Goal: Task Accomplishment & Management: Complete application form

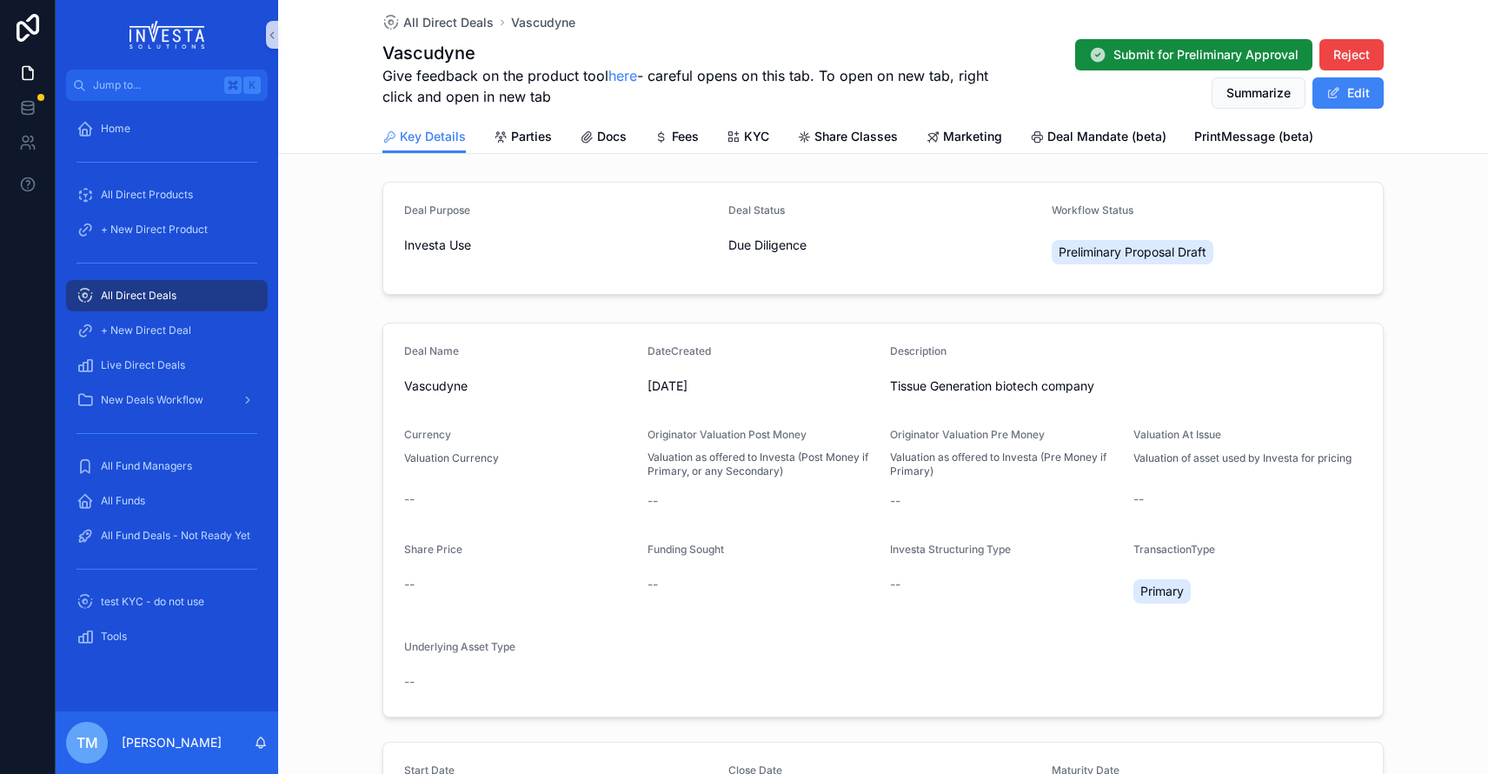
click at [171, 301] on span "All Direct Deals" at bounding box center [139, 296] width 76 height 14
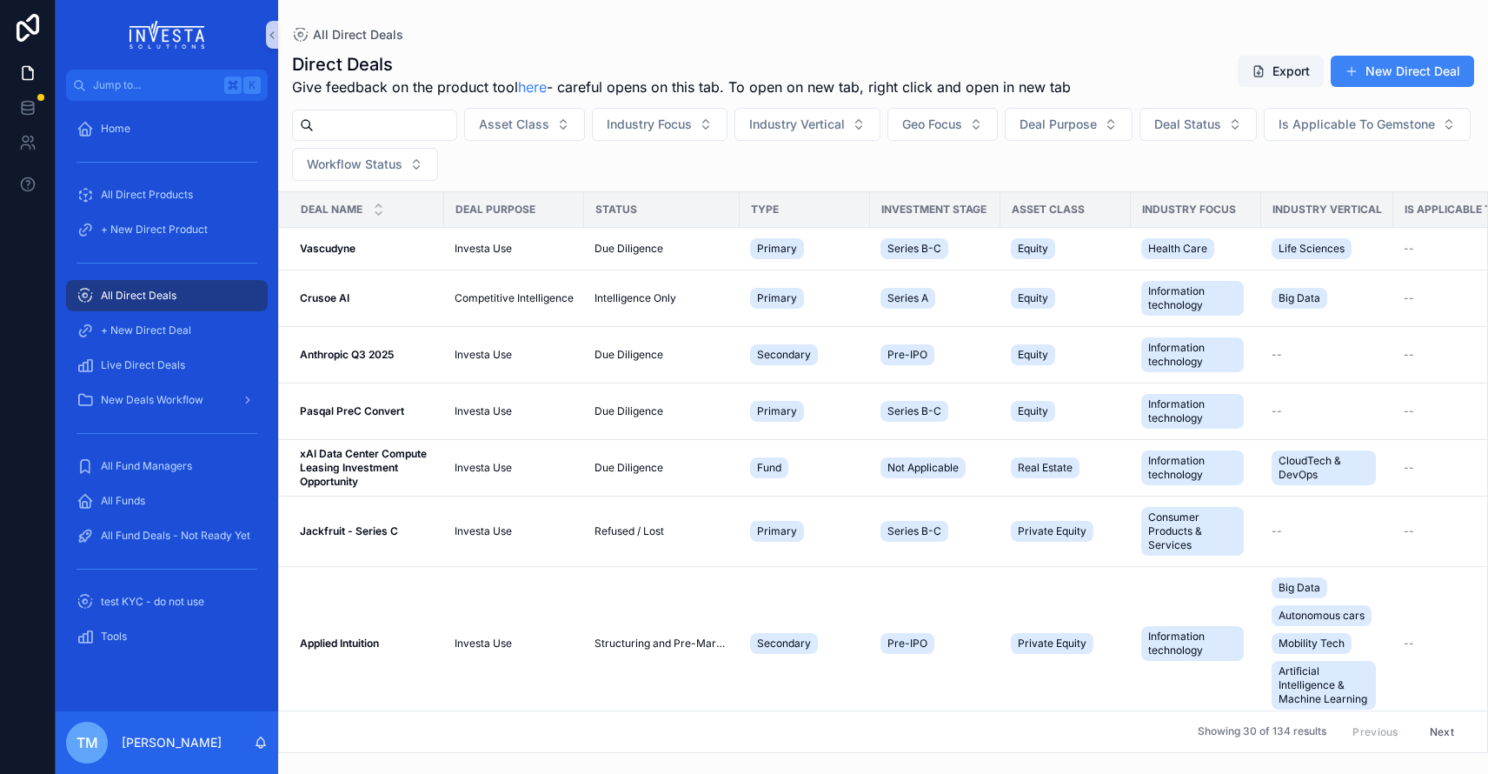
click at [427, 123] on input "scrollable content" at bounding box center [385, 125] width 143 height 24
type input "******"
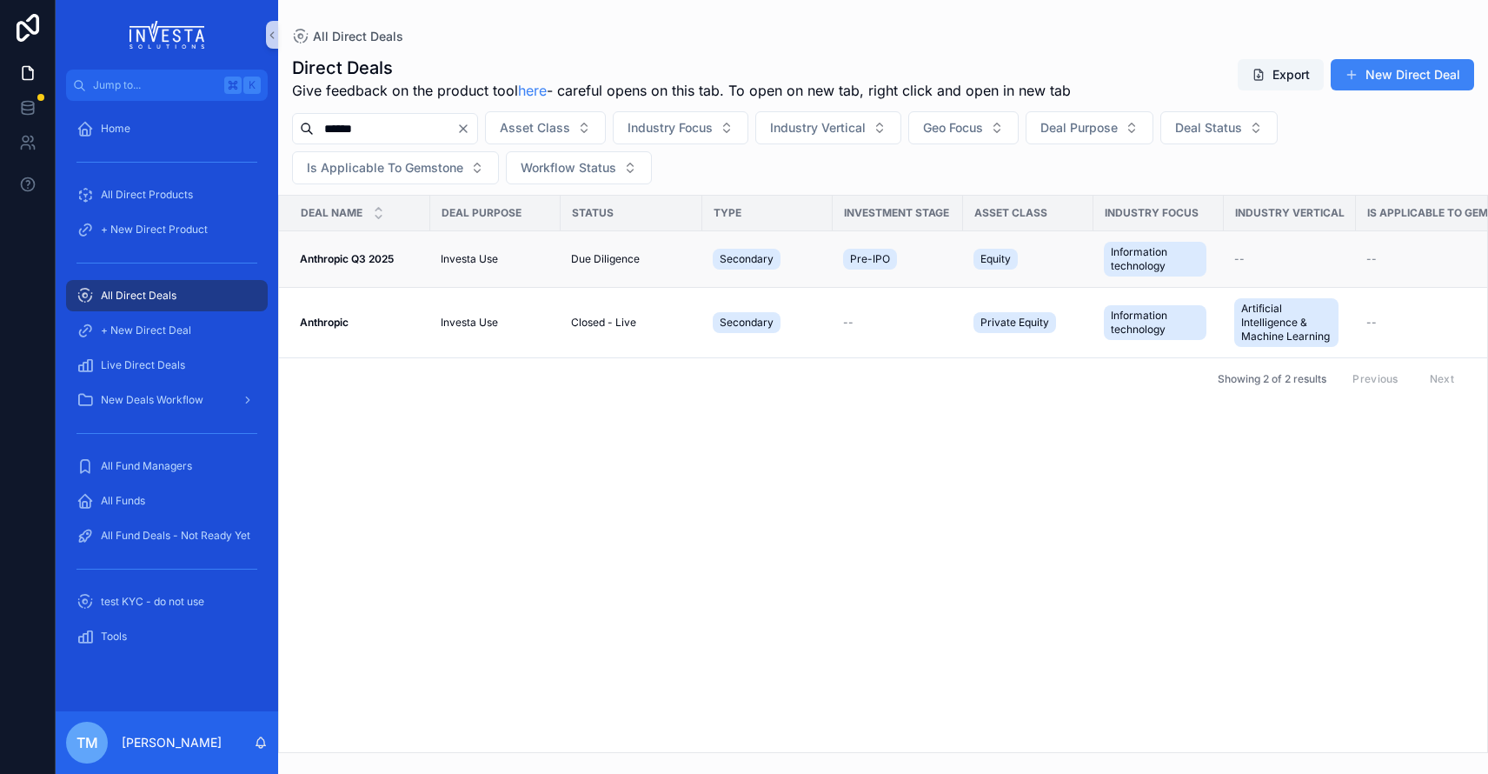
click at [324, 261] on strong "Anthropic Q3 2025" at bounding box center [347, 258] width 94 height 13
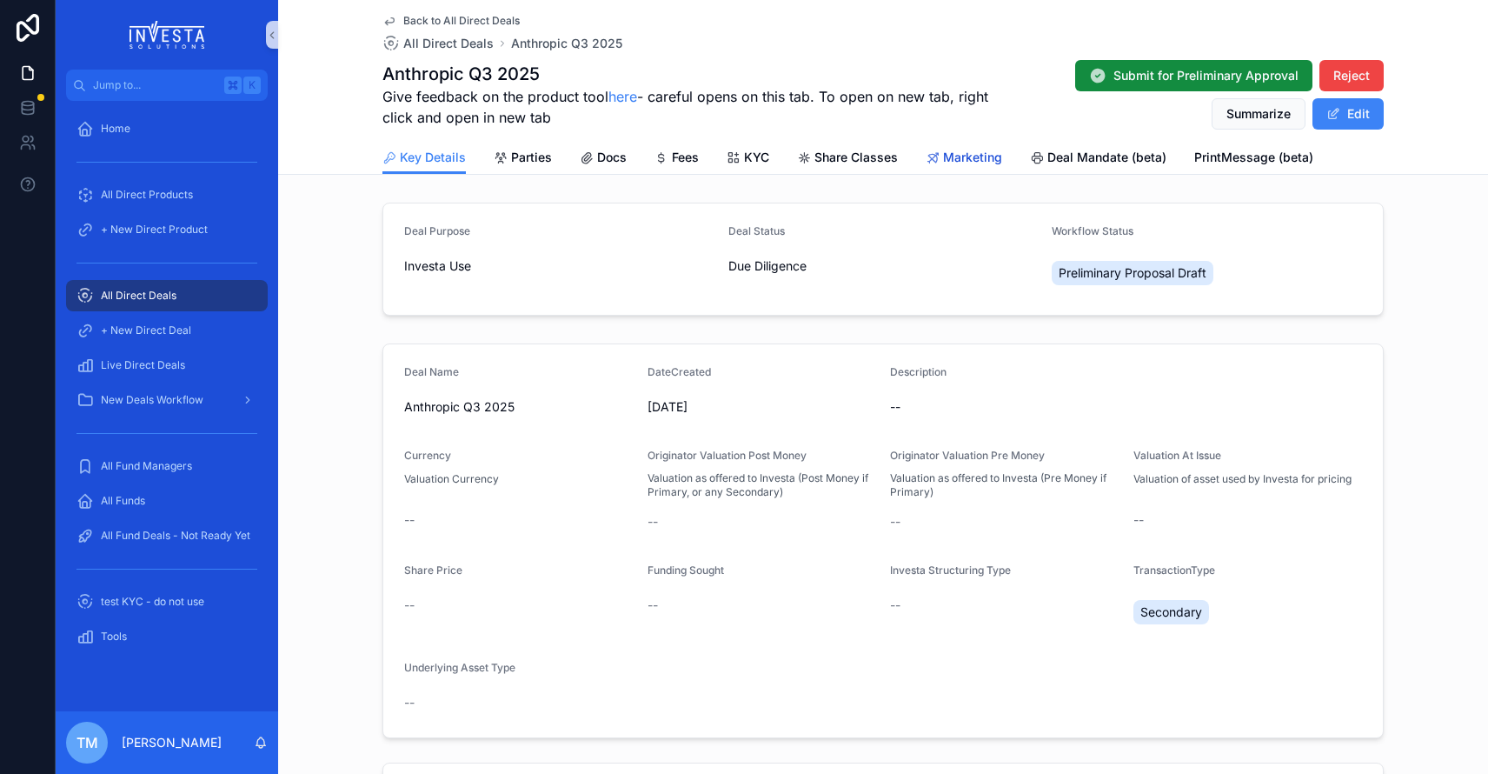
click at [977, 156] on span "Marketing" at bounding box center [972, 157] width 59 height 17
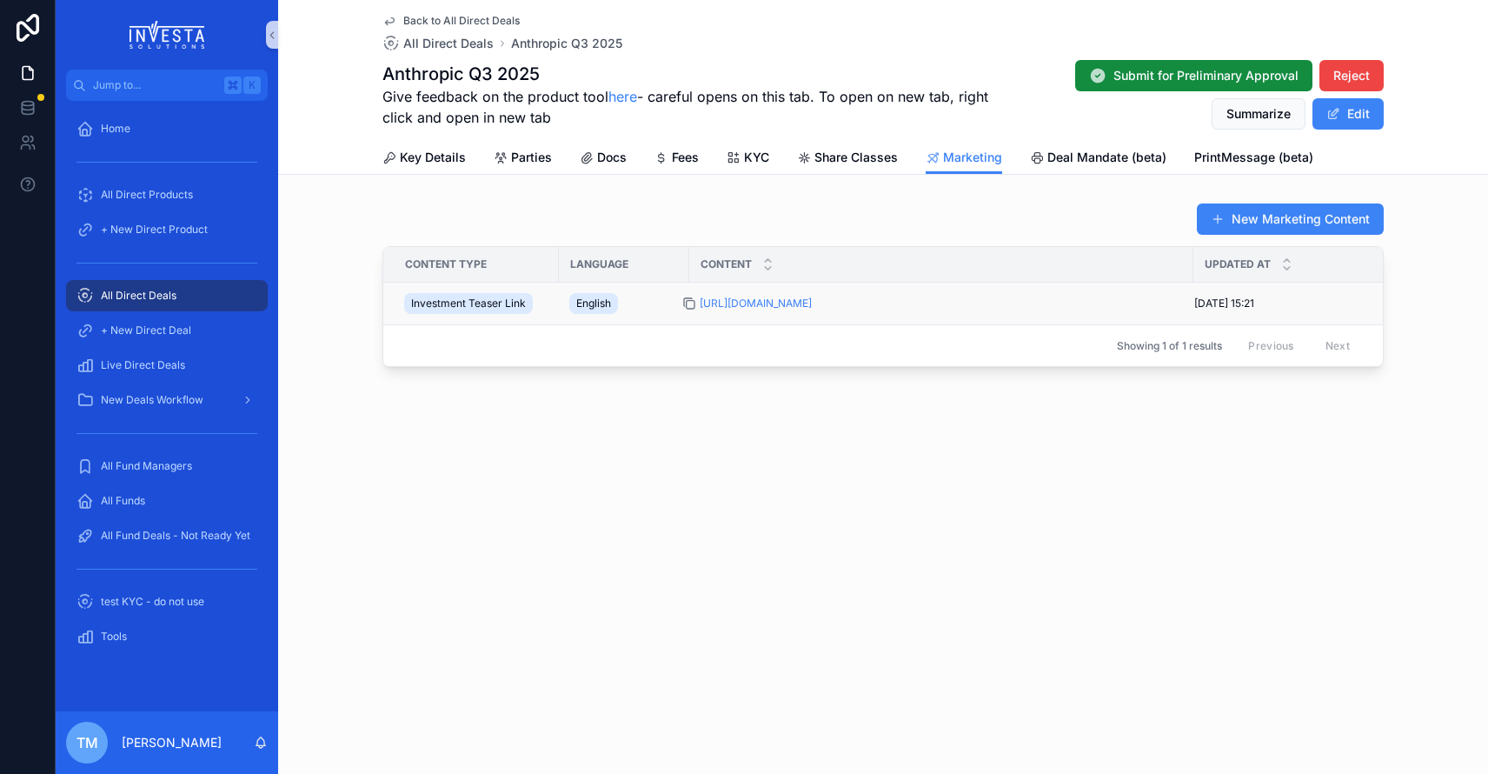
click at [689, 306] on icon "scrollable content" at bounding box center [690, 303] width 14 height 14
click at [143, 335] on span "+ New Direct Deal" at bounding box center [146, 330] width 90 height 14
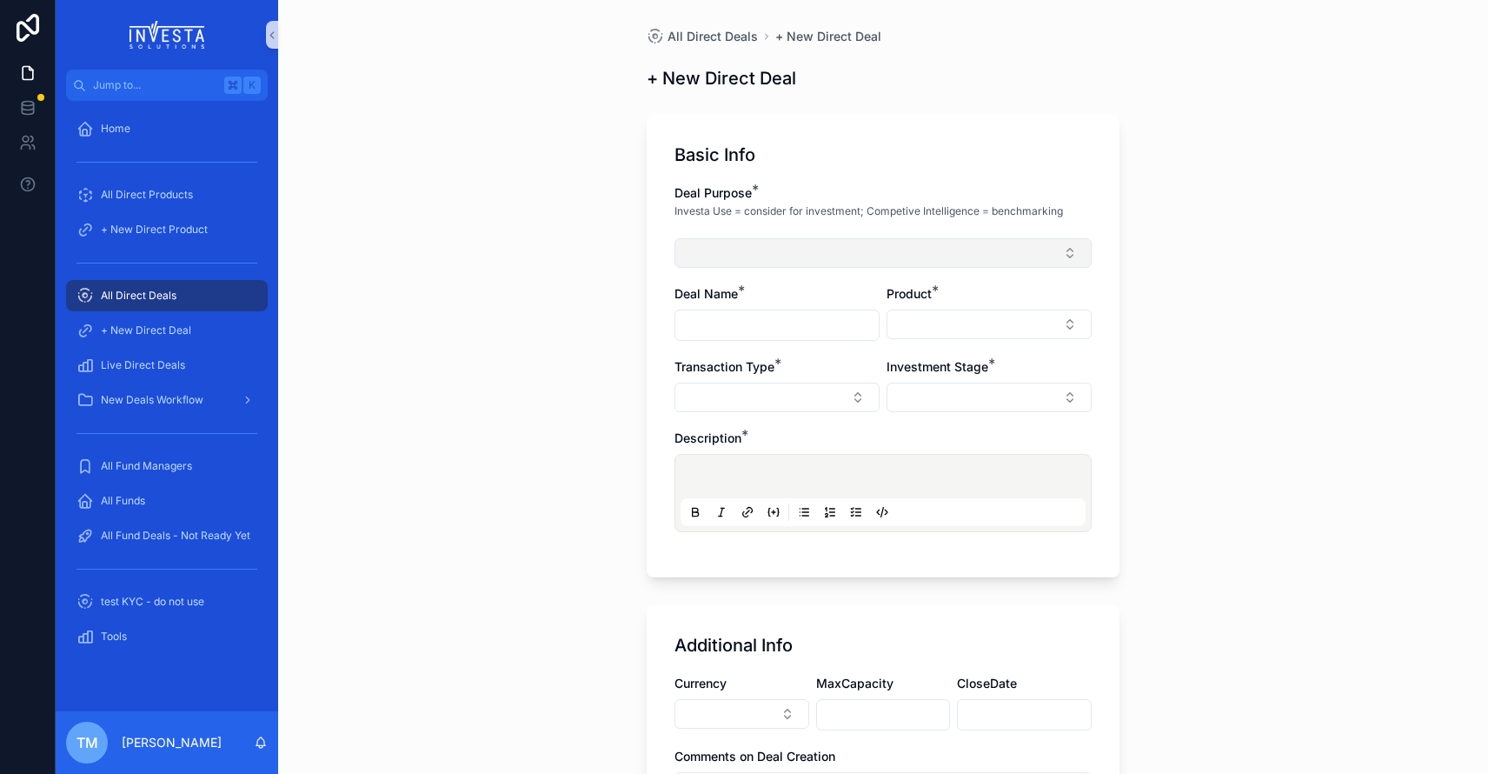
click at [744, 255] on button "Select Button" at bounding box center [883, 253] width 417 height 30
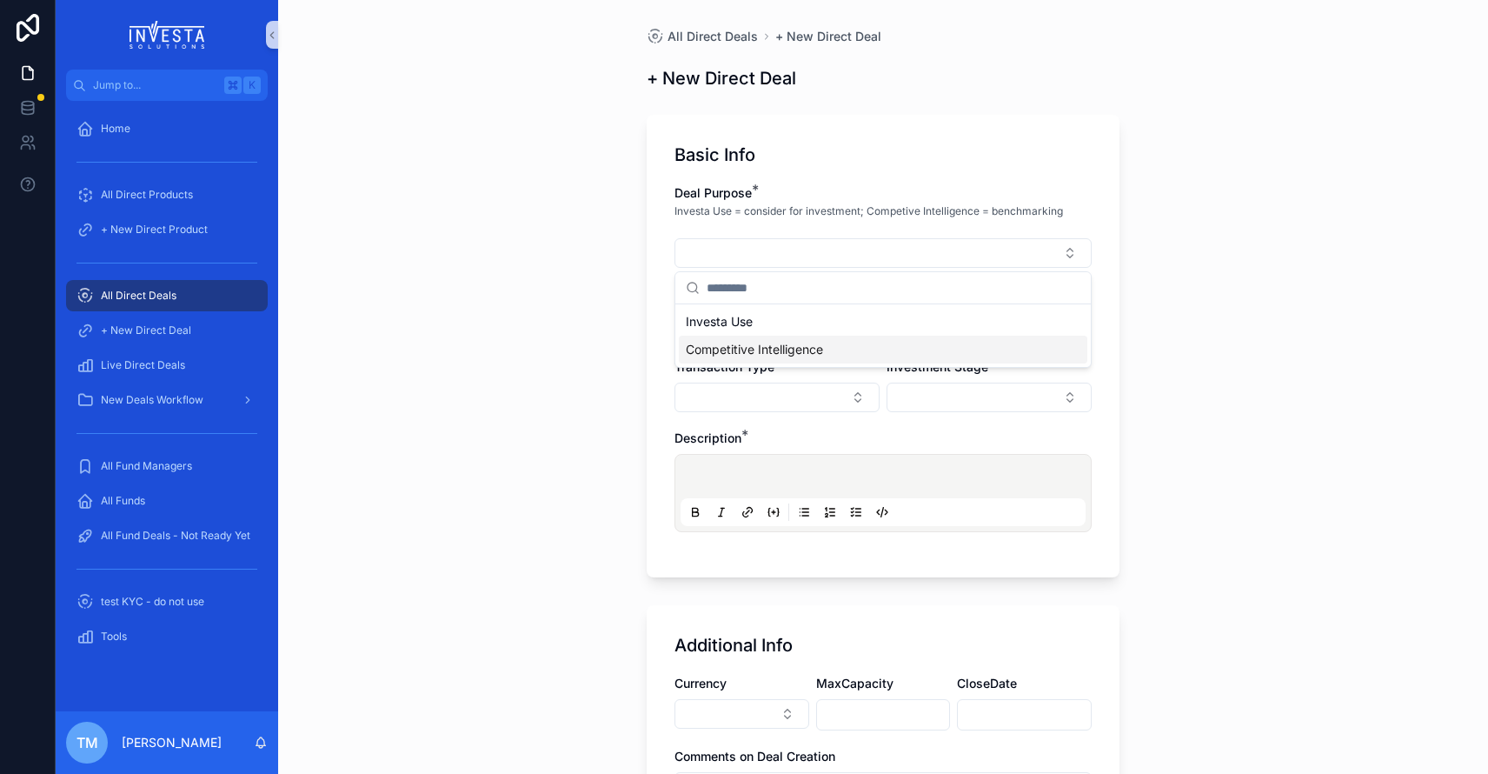
click at [750, 343] on span "Competitive Intelligence" at bounding box center [754, 349] width 137 height 17
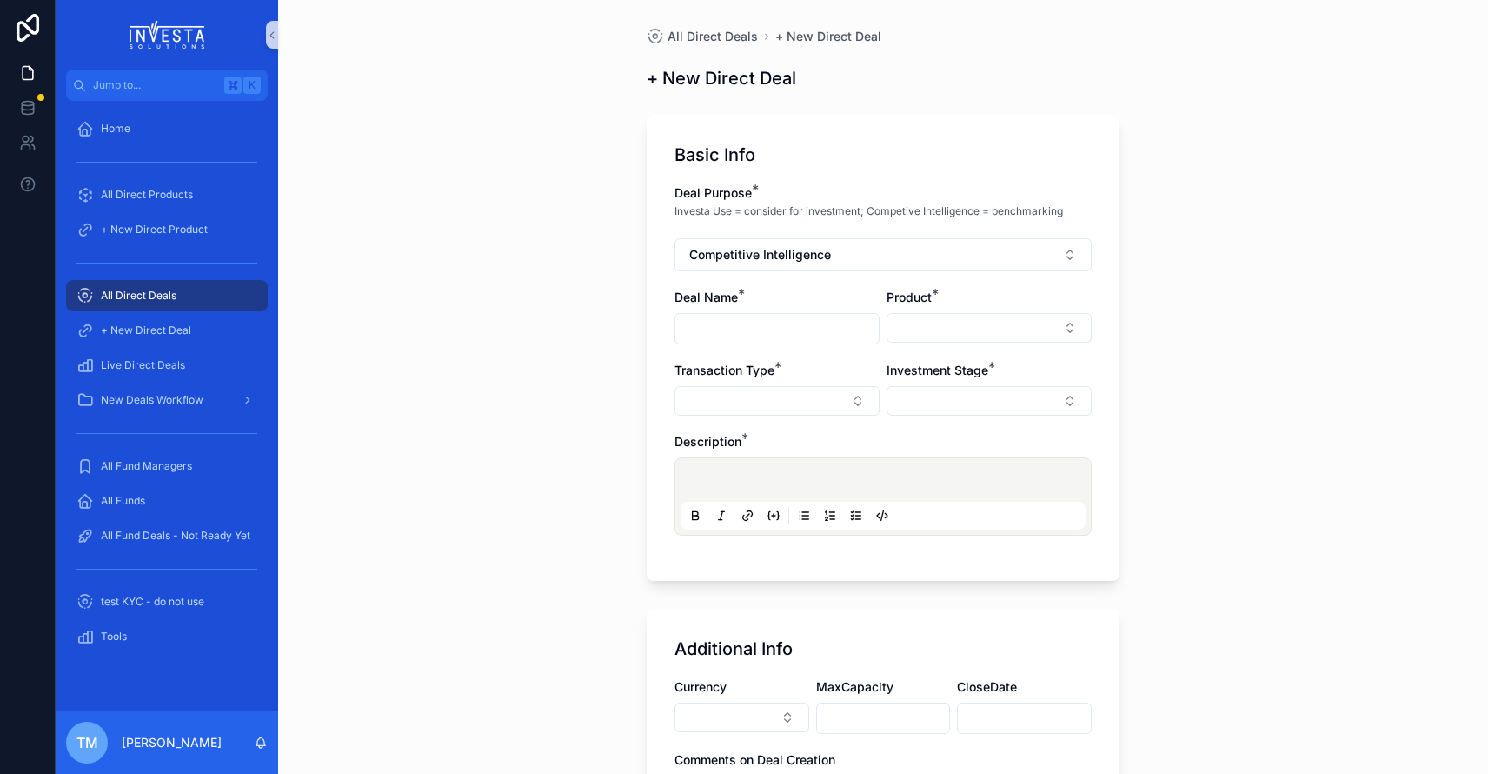
click at [719, 321] on input "scrollable content" at bounding box center [777, 328] width 203 height 24
type input "*********"
click at [955, 314] on button "Select Button" at bounding box center [989, 328] width 205 height 30
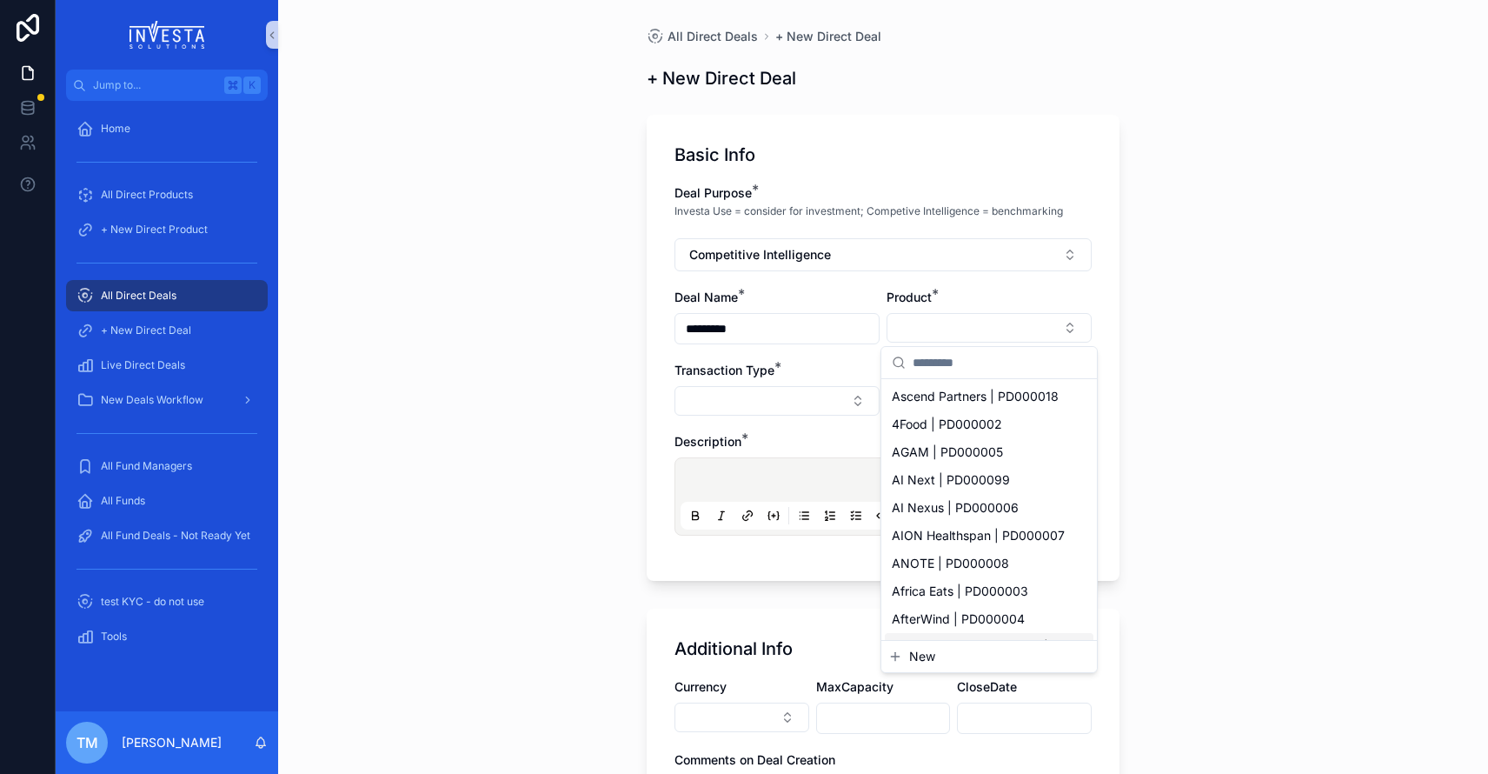
click at [923, 650] on span "New" at bounding box center [922, 656] width 26 height 17
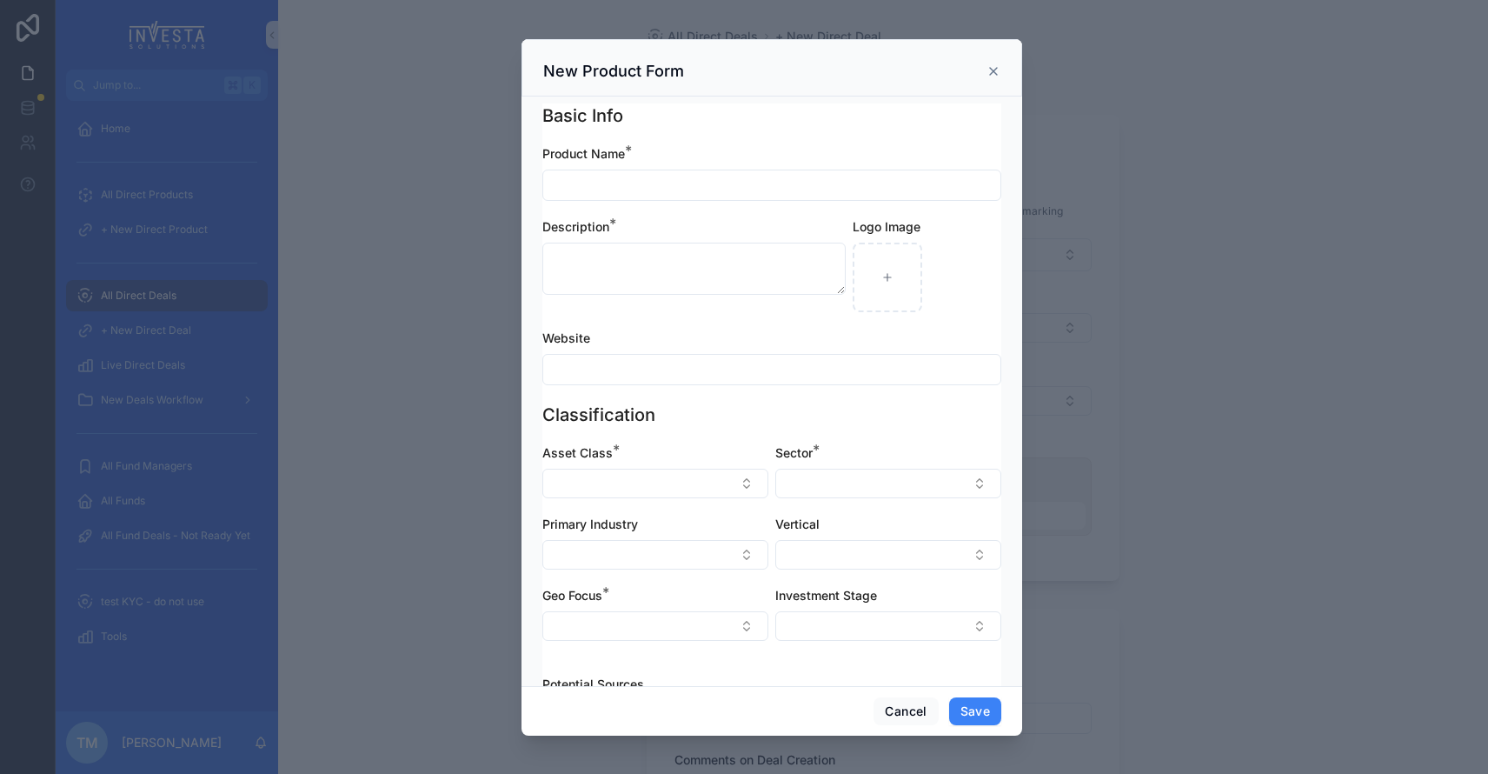
click at [663, 196] on input "scrollable content" at bounding box center [771, 185] width 457 height 24
type input "*********"
click at [644, 297] on div "Description *" at bounding box center [694, 265] width 303 height 94
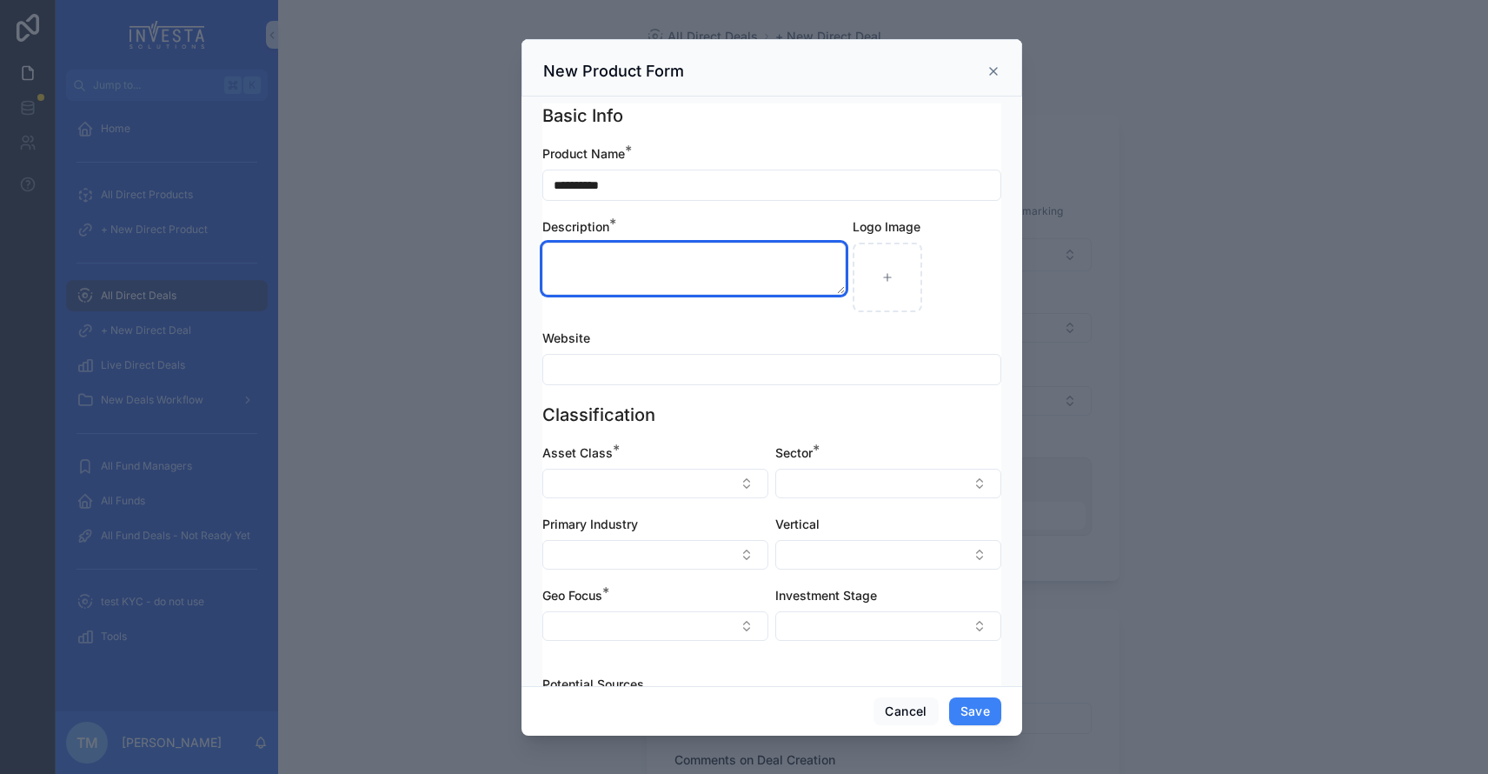
click at [658, 276] on textarea "scrollable content" at bounding box center [694, 269] width 303 height 52
type textarea "**********"
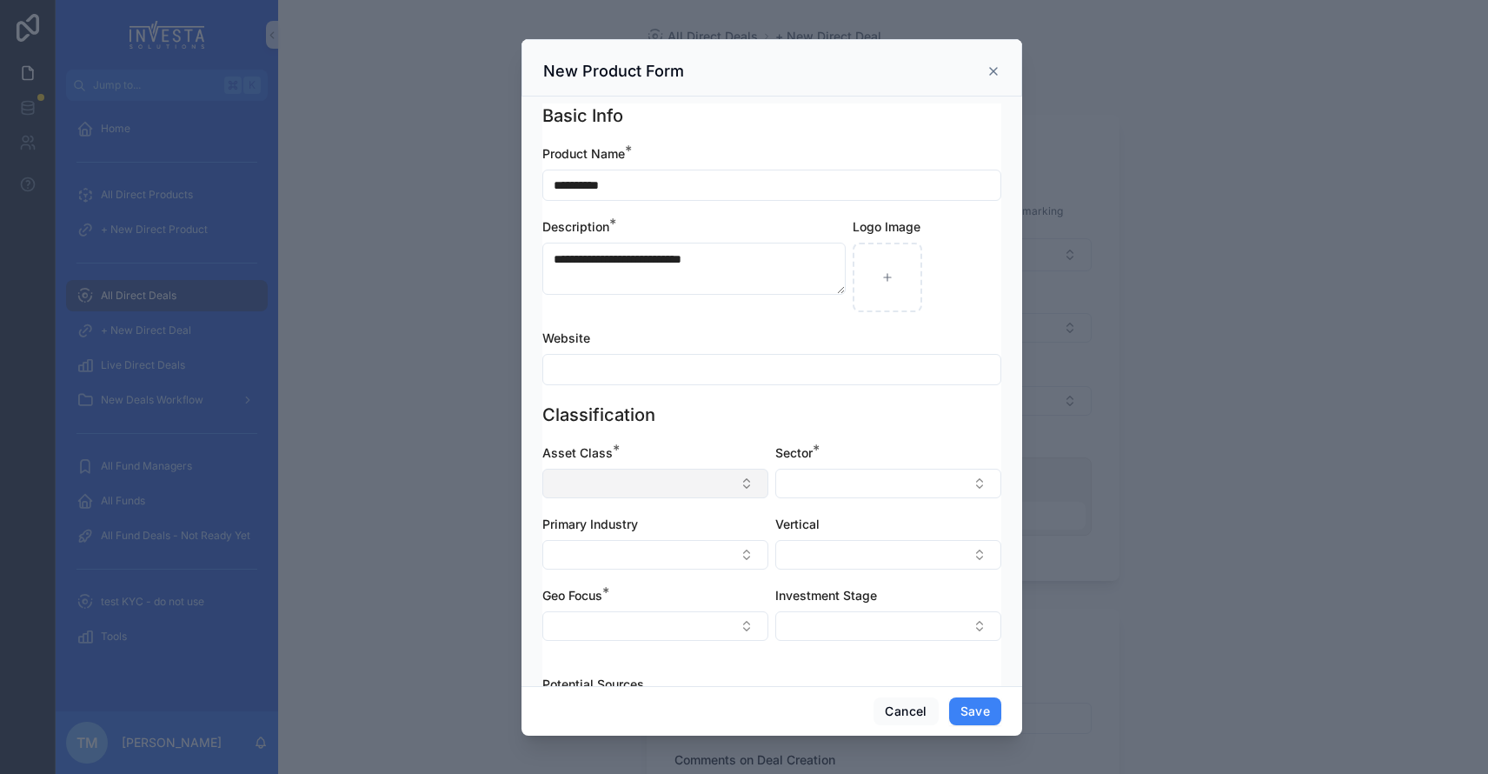
click at [612, 488] on button "Select Button" at bounding box center [656, 484] width 226 height 30
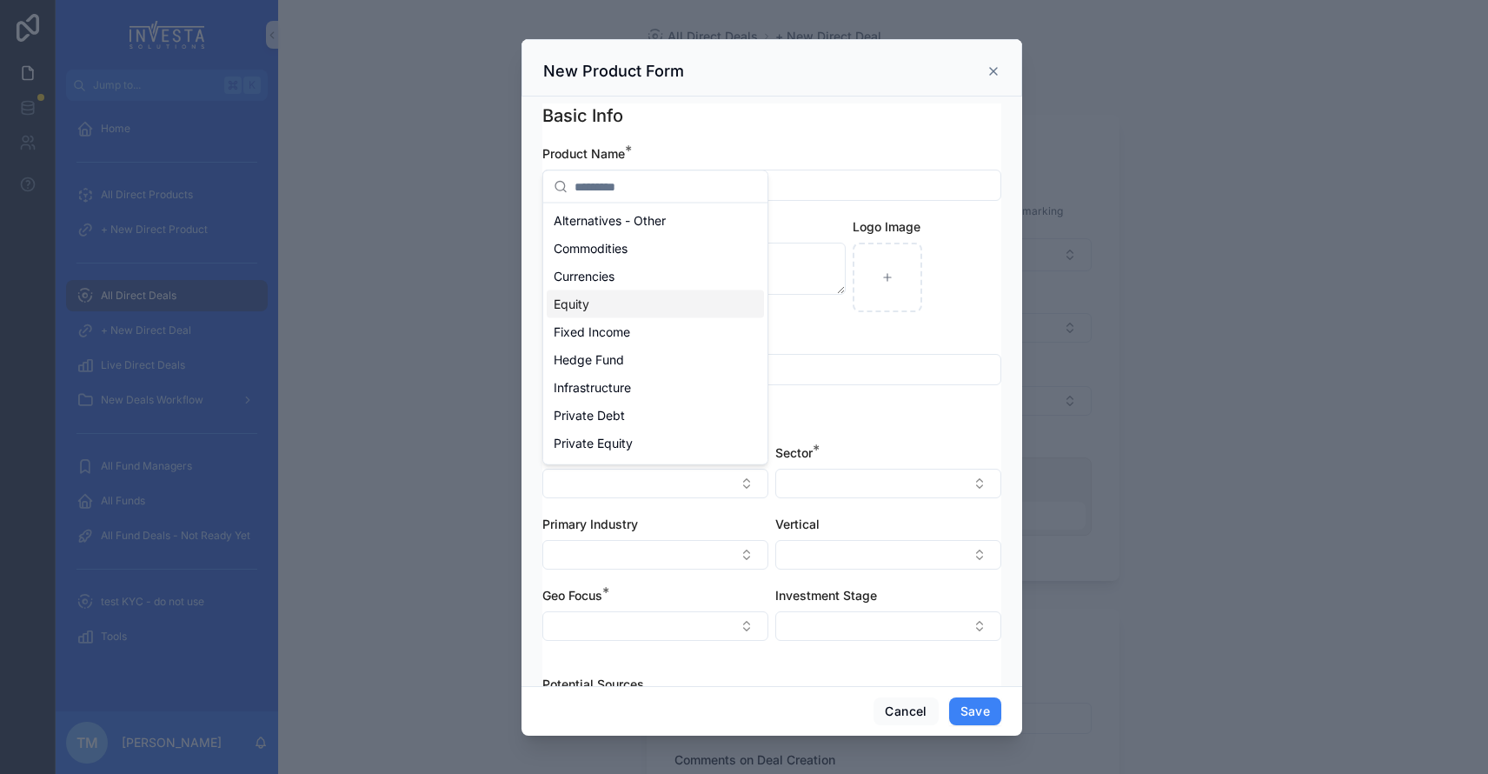
drag, startPoint x: 614, startPoint y: 319, endPoint x: 615, endPoint y: 309, distance: 10.5
click at [615, 309] on div "Alternatives - Other Commodities Currencies Equity Fixed Income Hedge Fund Infr…" at bounding box center [655, 360] width 217 height 306
click at [615, 304] on div "Equity" at bounding box center [655, 304] width 217 height 28
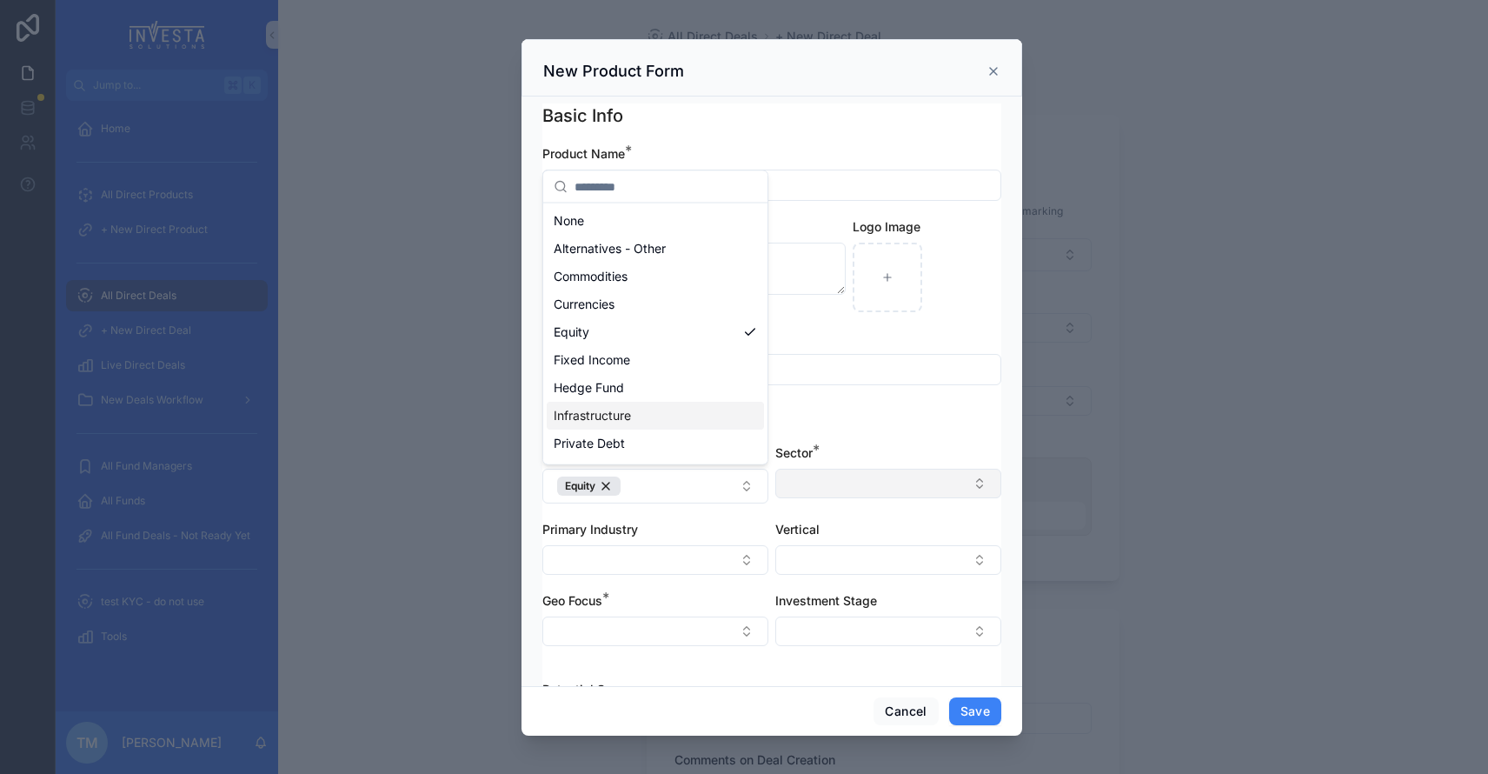
click at [821, 488] on button "Select Button" at bounding box center [889, 484] width 226 height 30
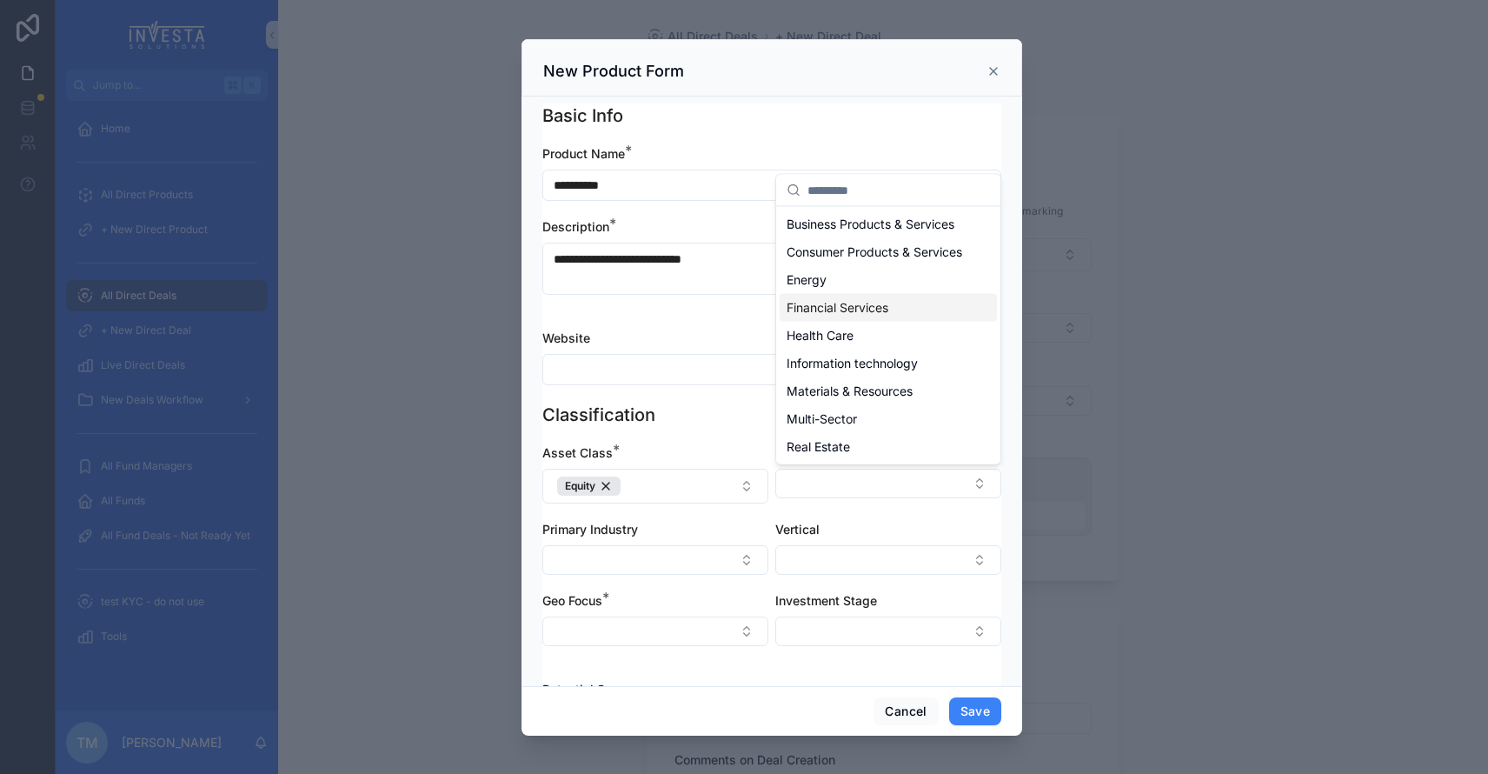
click at [851, 310] on span "Financial Services" at bounding box center [838, 307] width 102 height 17
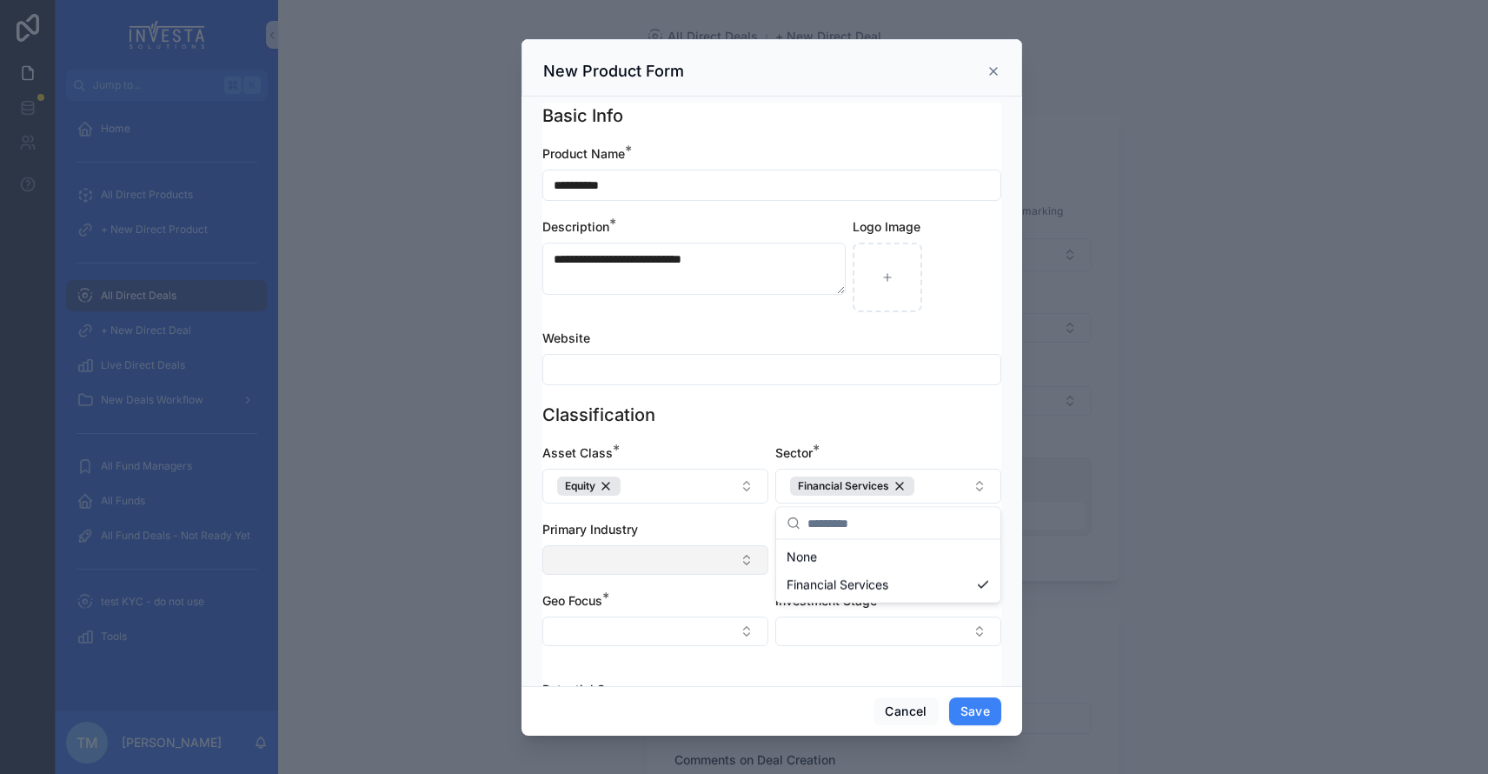
click at [641, 558] on button "Select Button" at bounding box center [656, 560] width 226 height 30
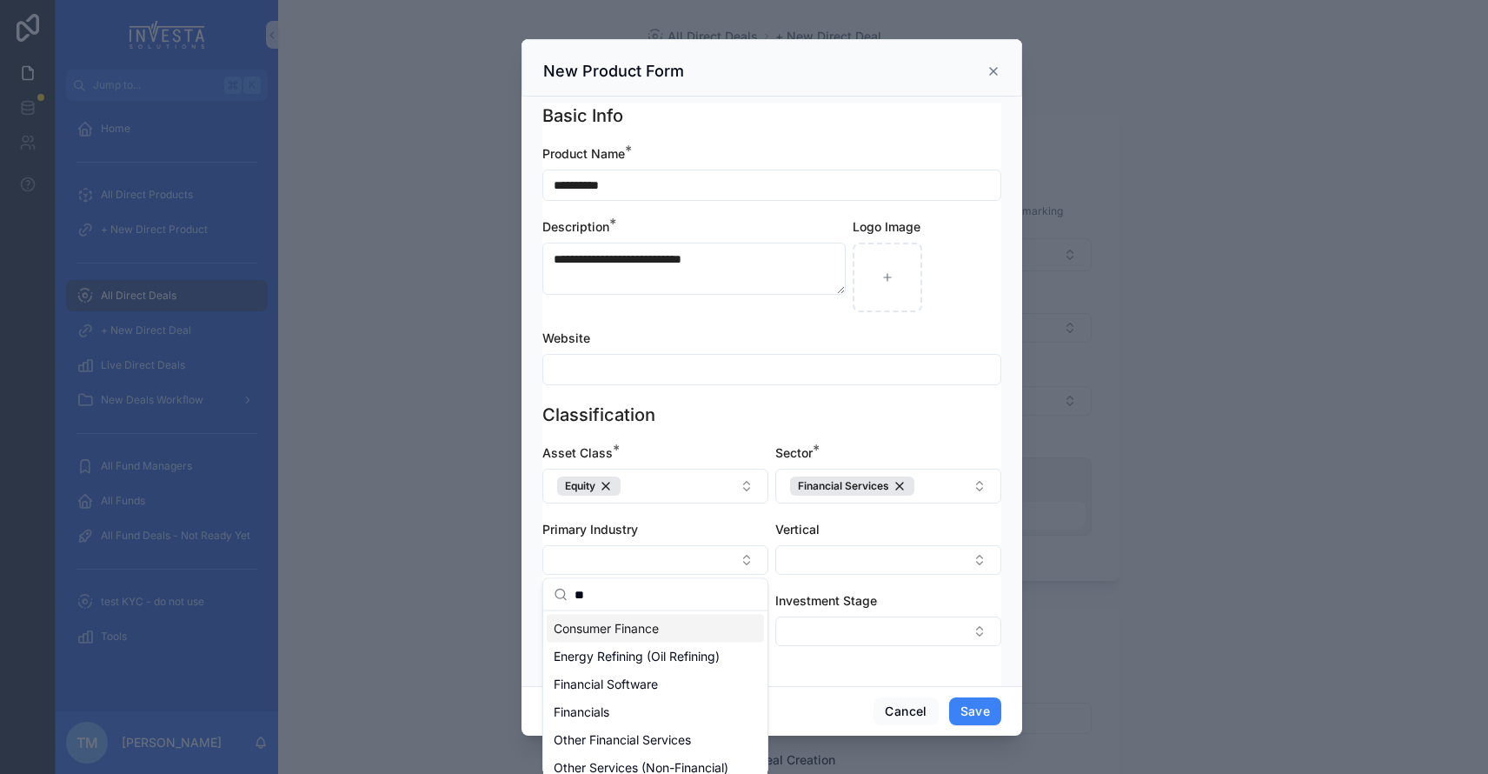
type input "*"
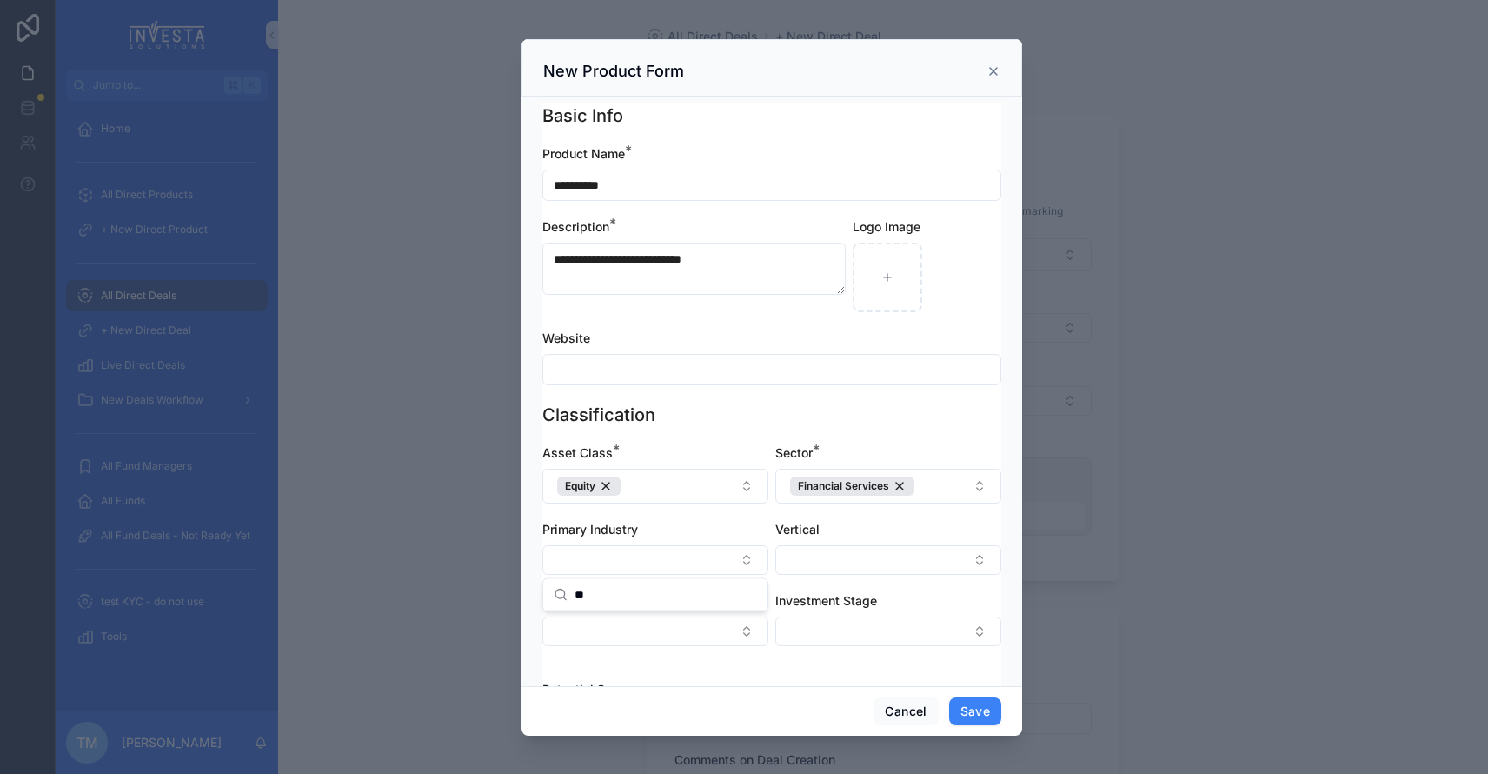
type input "*"
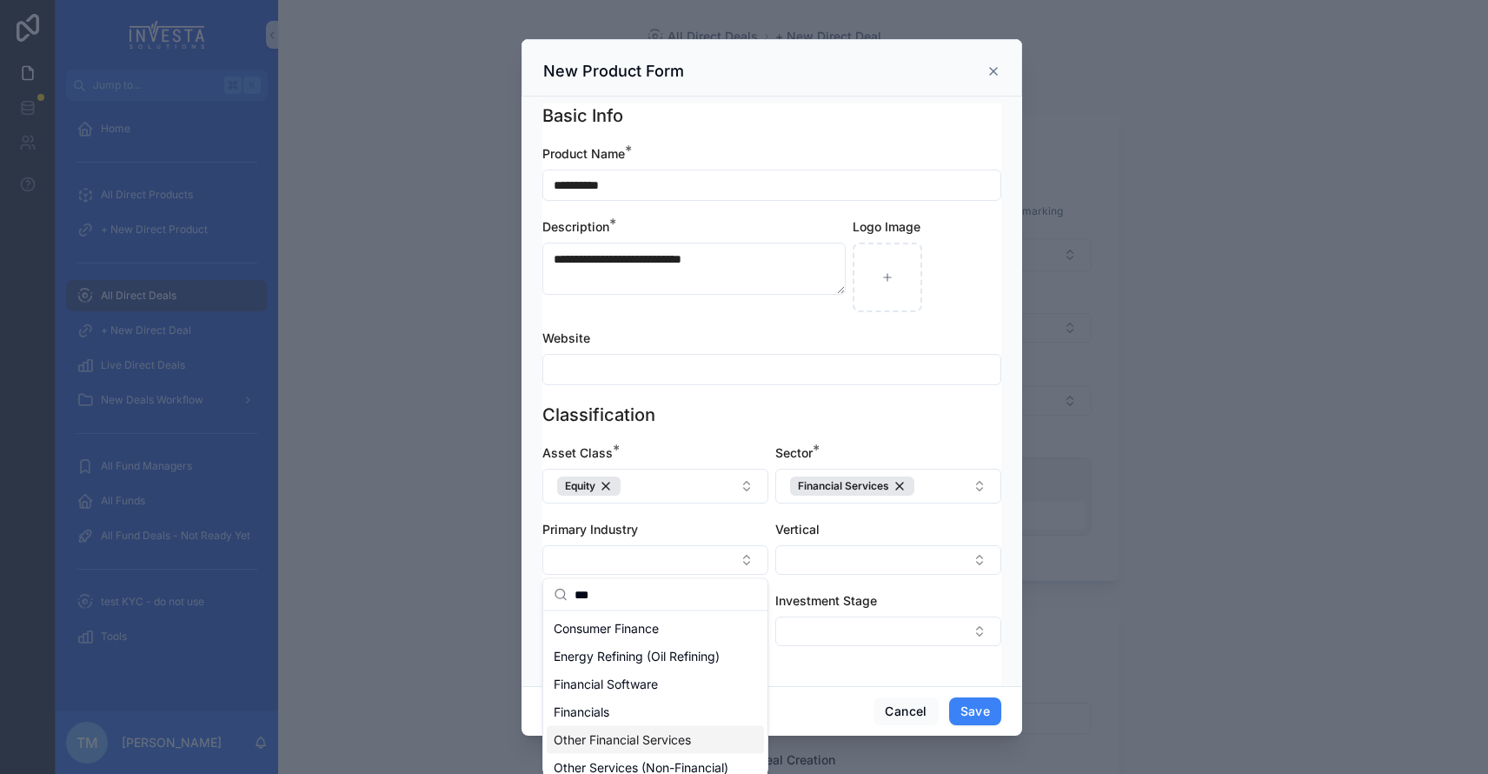
type input "***"
click at [639, 734] on span "Other Financial Services" at bounding box center [622, 739] width 137 height 17
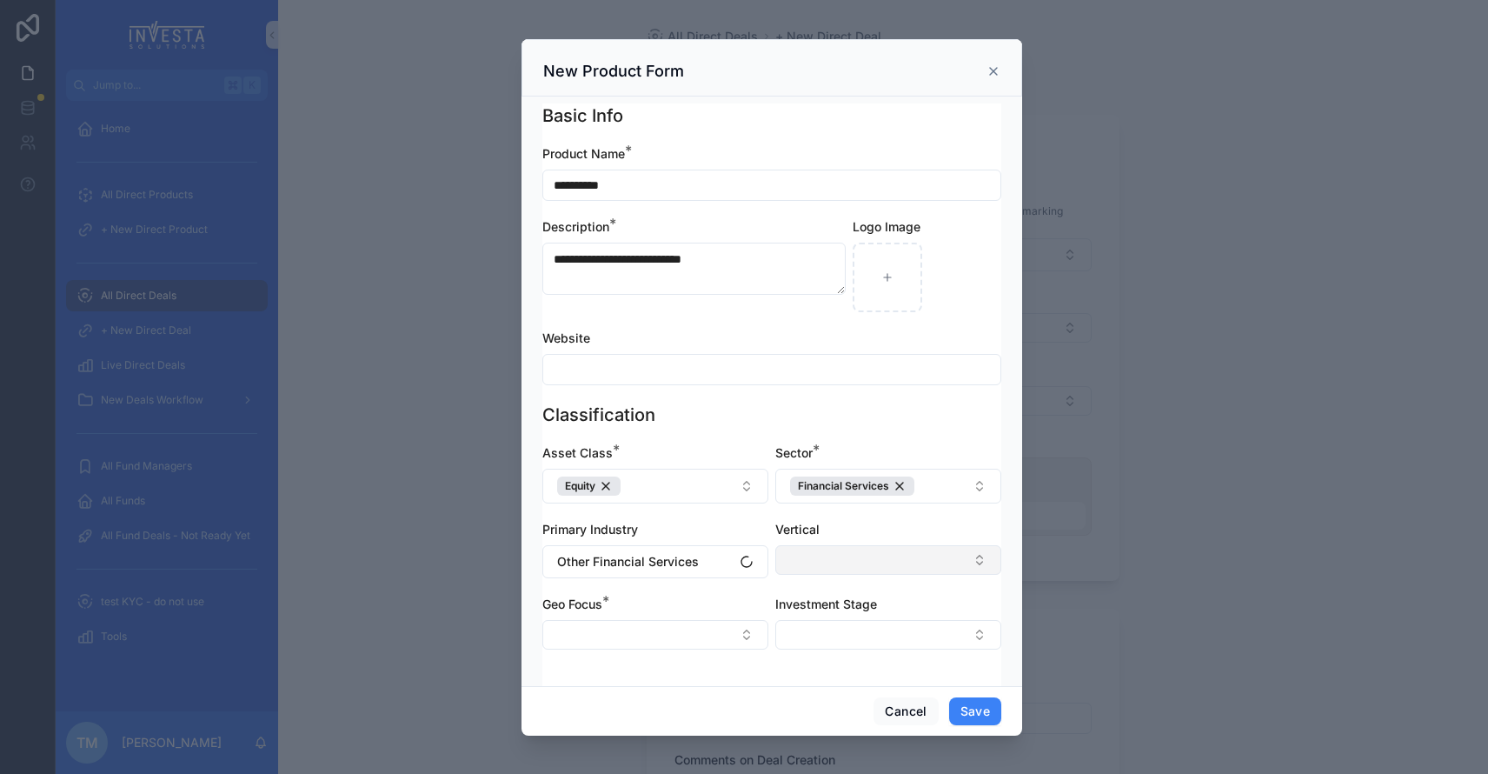
click at [848, 554] on button "Select Button" at bounding box center [889, 560] width 226 height 30
type input "*"
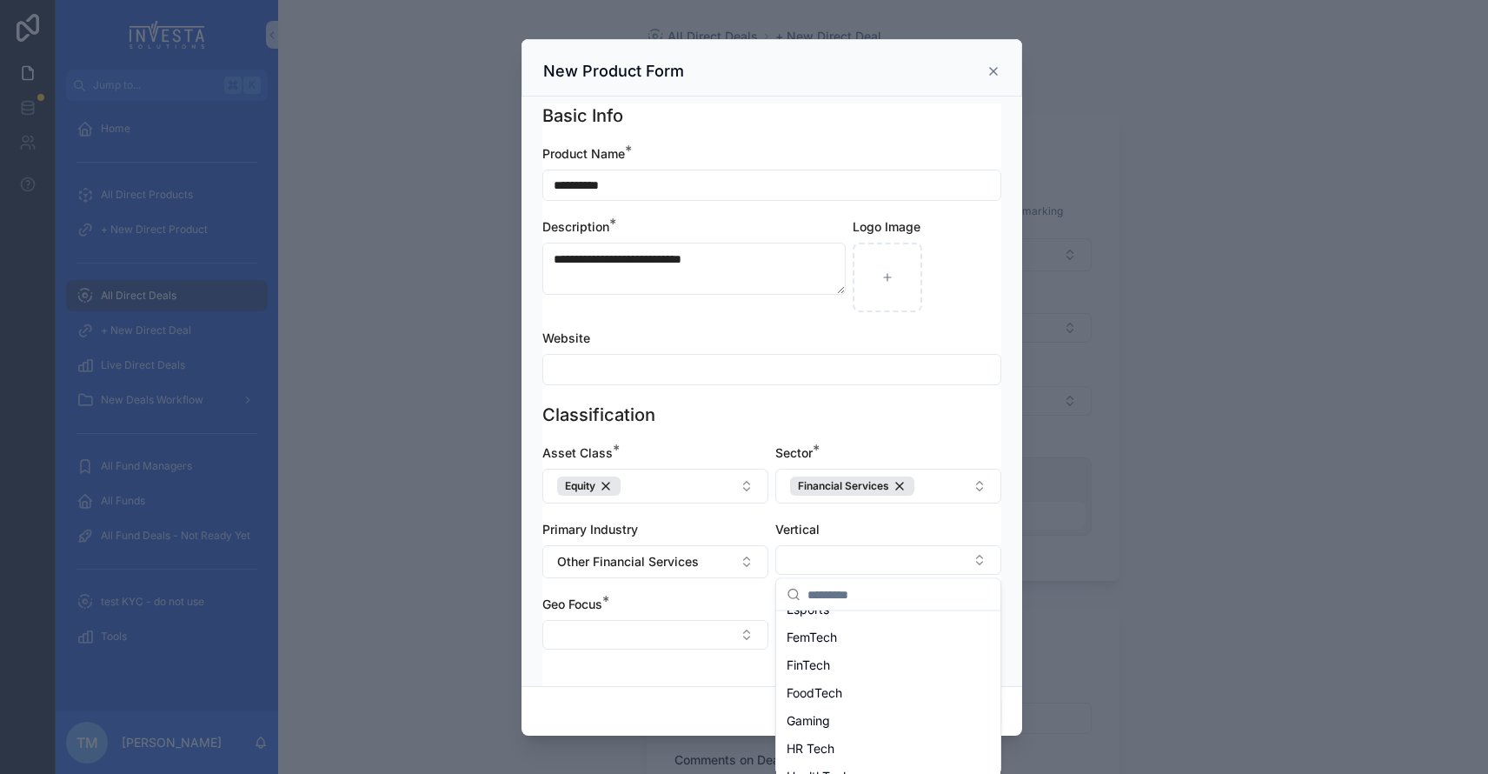
scroll to position [709, 0]
click at [842, 659] on div "FinTech" at bounding box center [888, 660] width 217 height 28
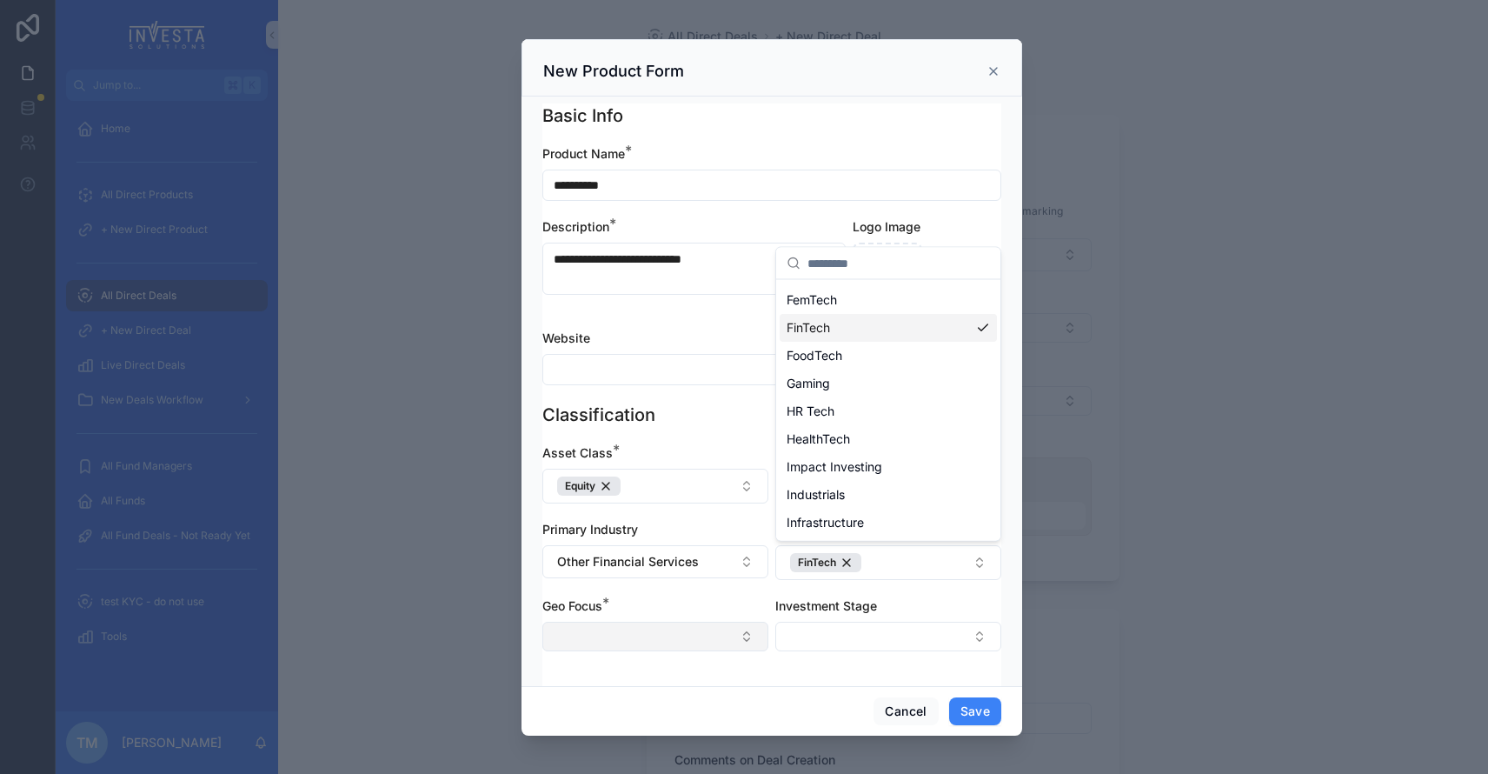
scroll to position [0, 0]
click at [652, 633] on button "Select Button" at bounding box center [656, 637] width 226 height 30
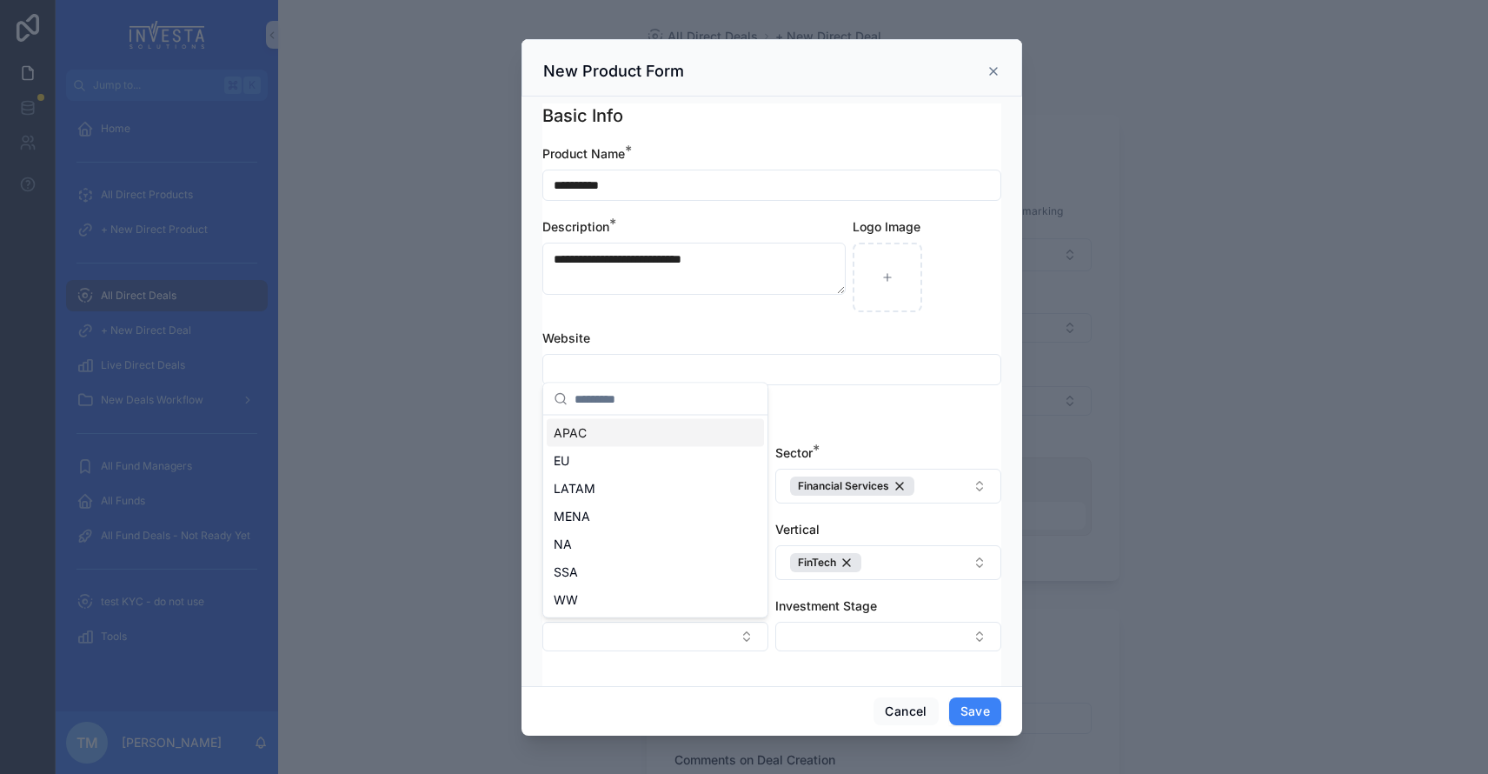
click at [609, 445] on div "APAC" at bounding box center [655, 433] width 217 height 28
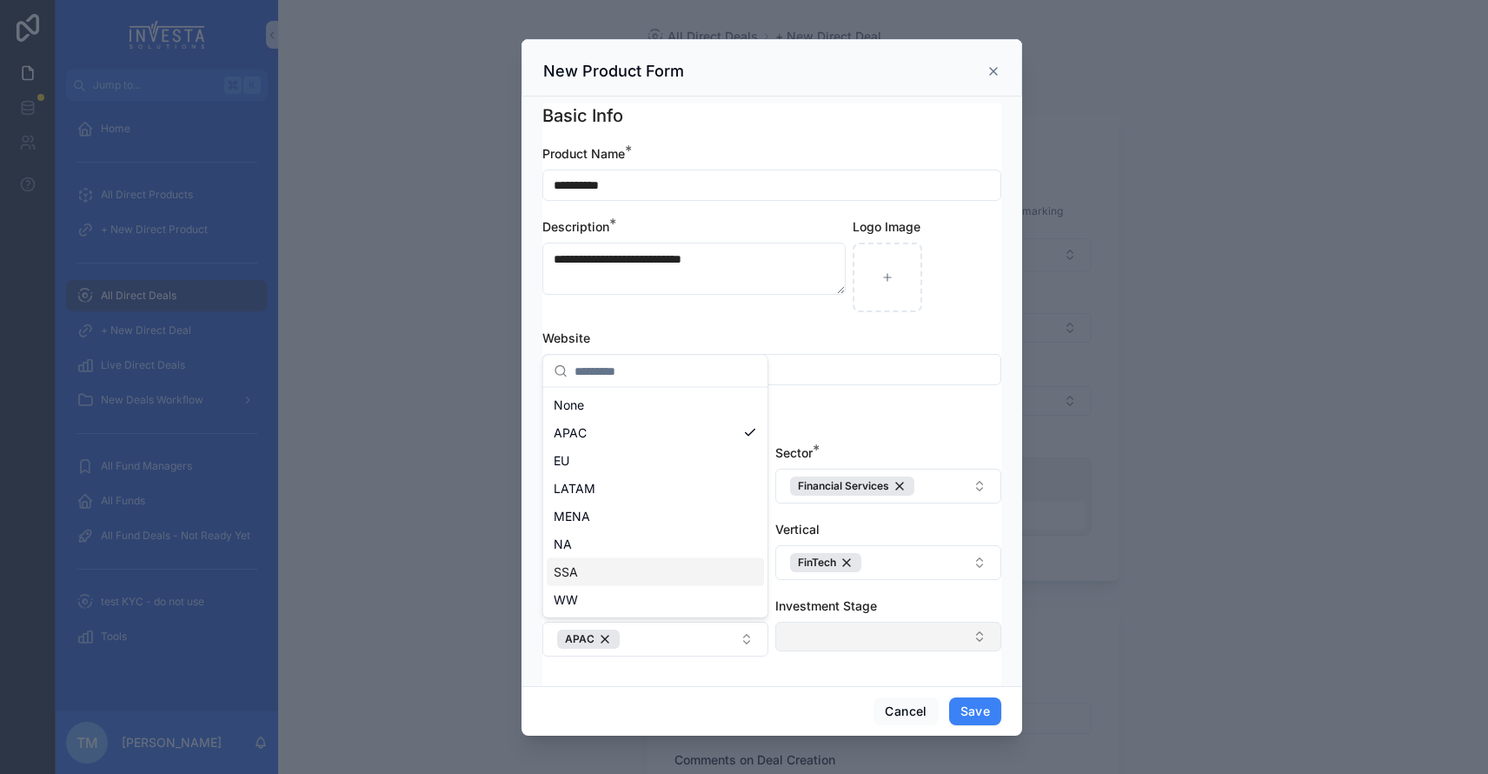
click at [833, 642] on button "Select Button" at bounding box center [889, 637] width 226 height 30
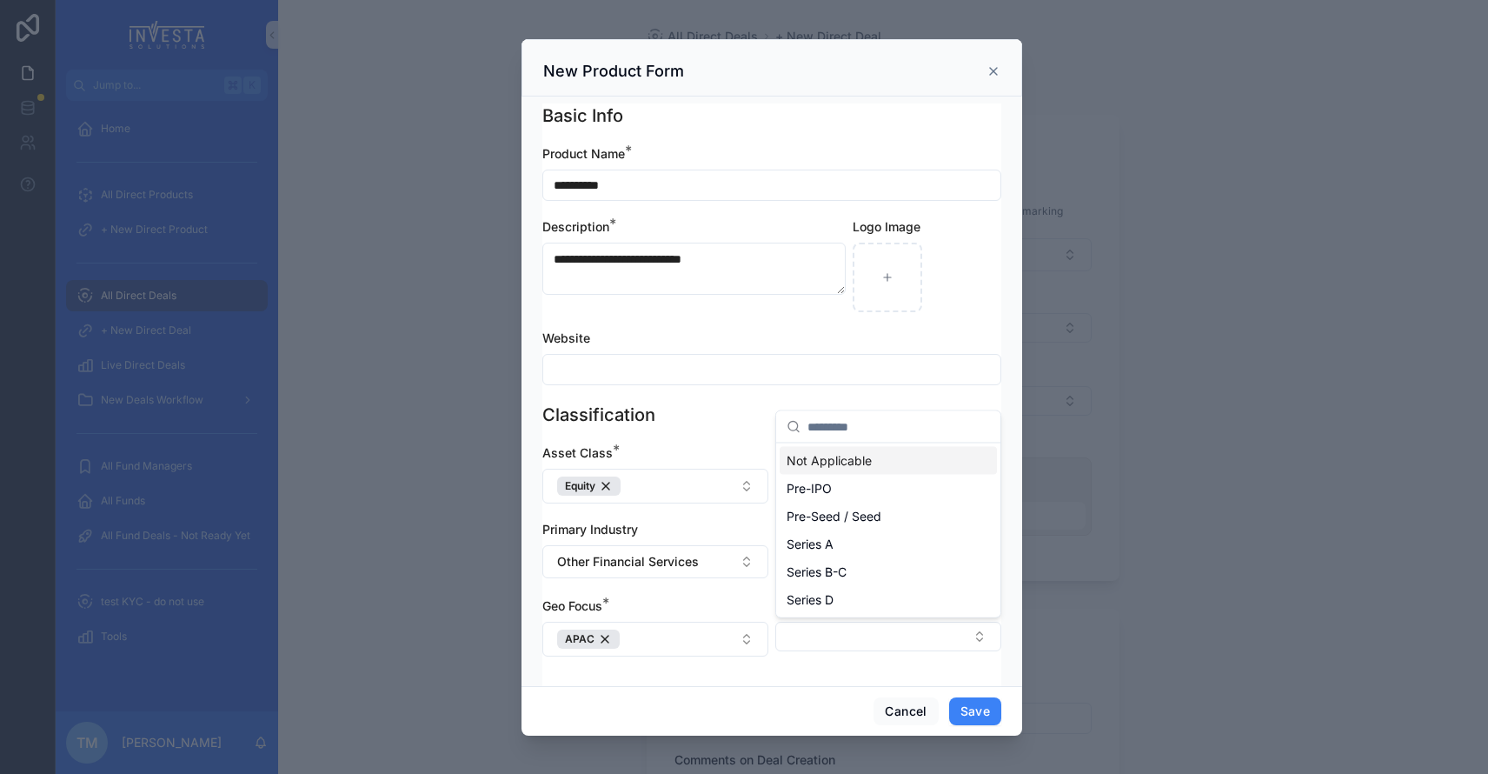
click at [842, 458] on span "Not Applicable" at bounding box center [829, 460] width 85 height 17
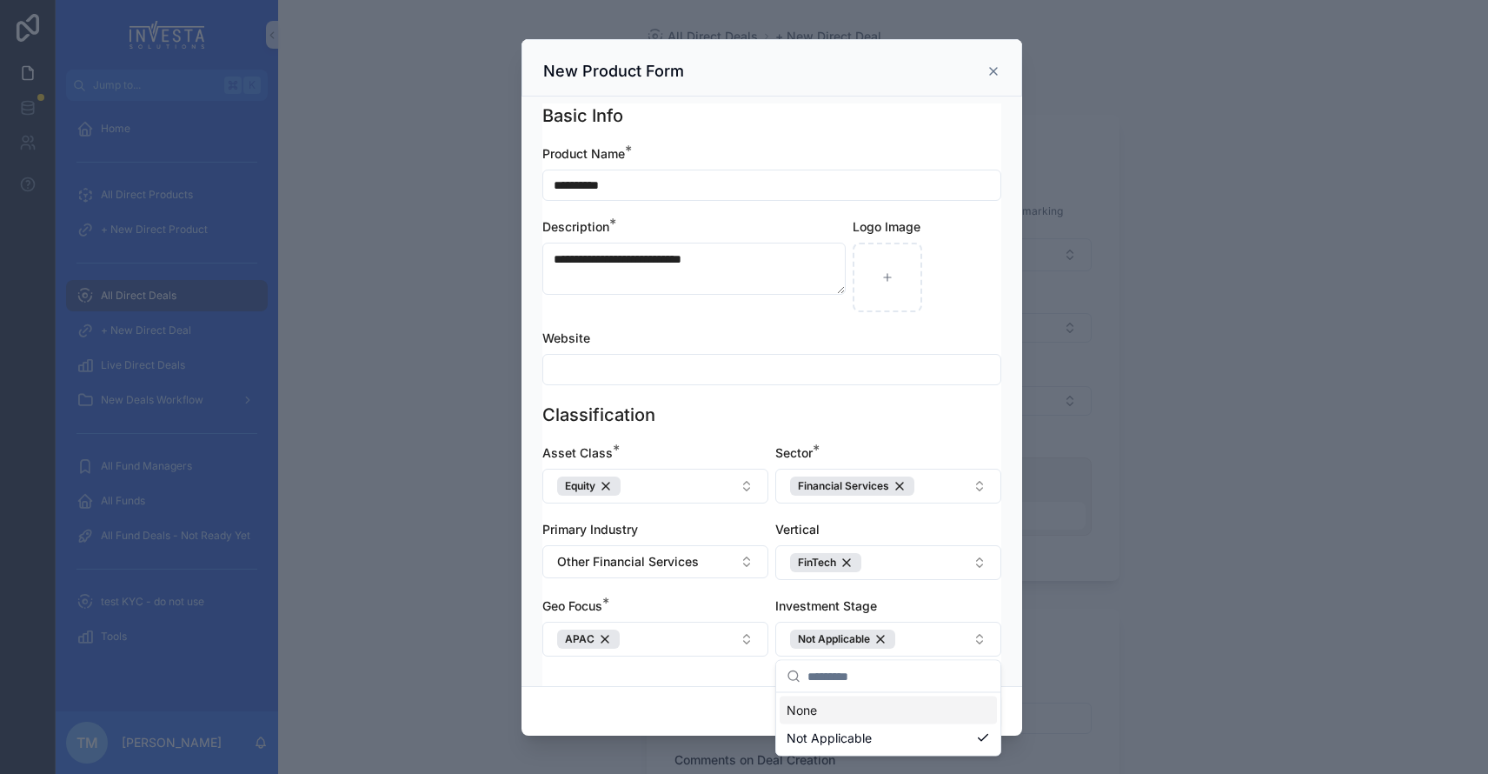
click at [970, 707] on div "Jump to... K Home All Direct Products + New Direct Product All Direct Deals + N…" at bounding box center [772, 387] width 1433 height 774
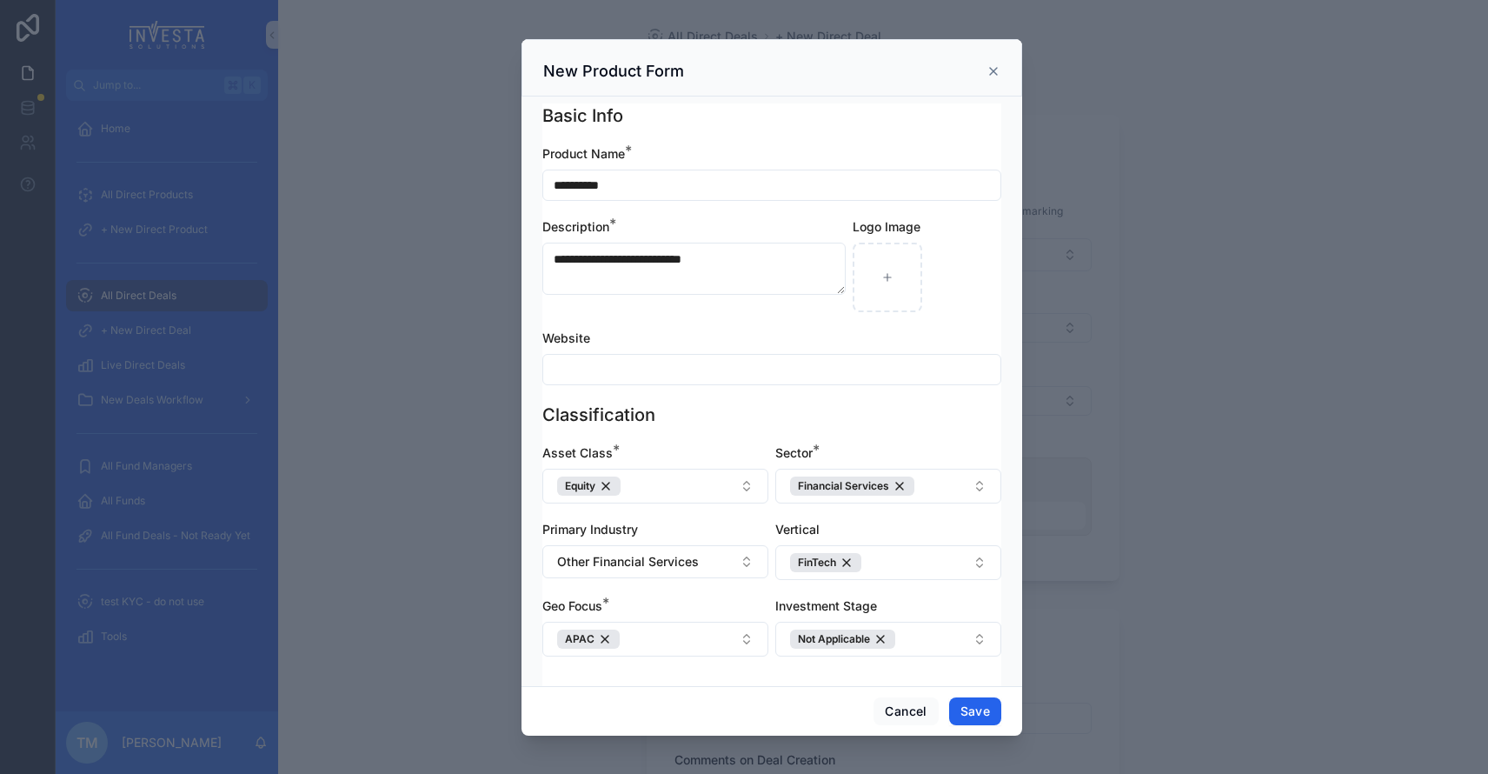
click at [973, 714] on button "Save" at bounding box center [975, 711] width 52 height 28
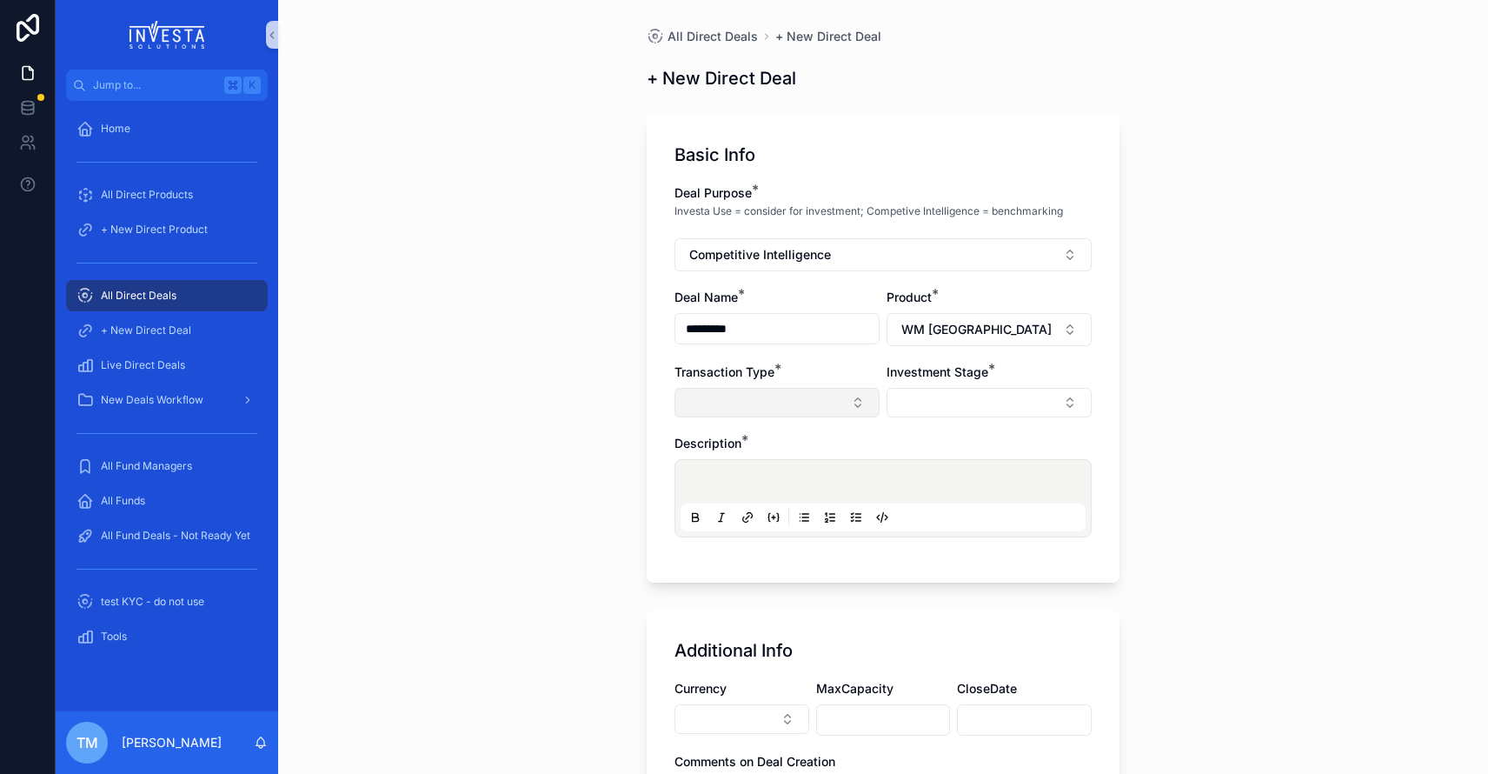
click at [774, 392] on button "Select Button" at bounding box center [777, 403] width 205 height 30
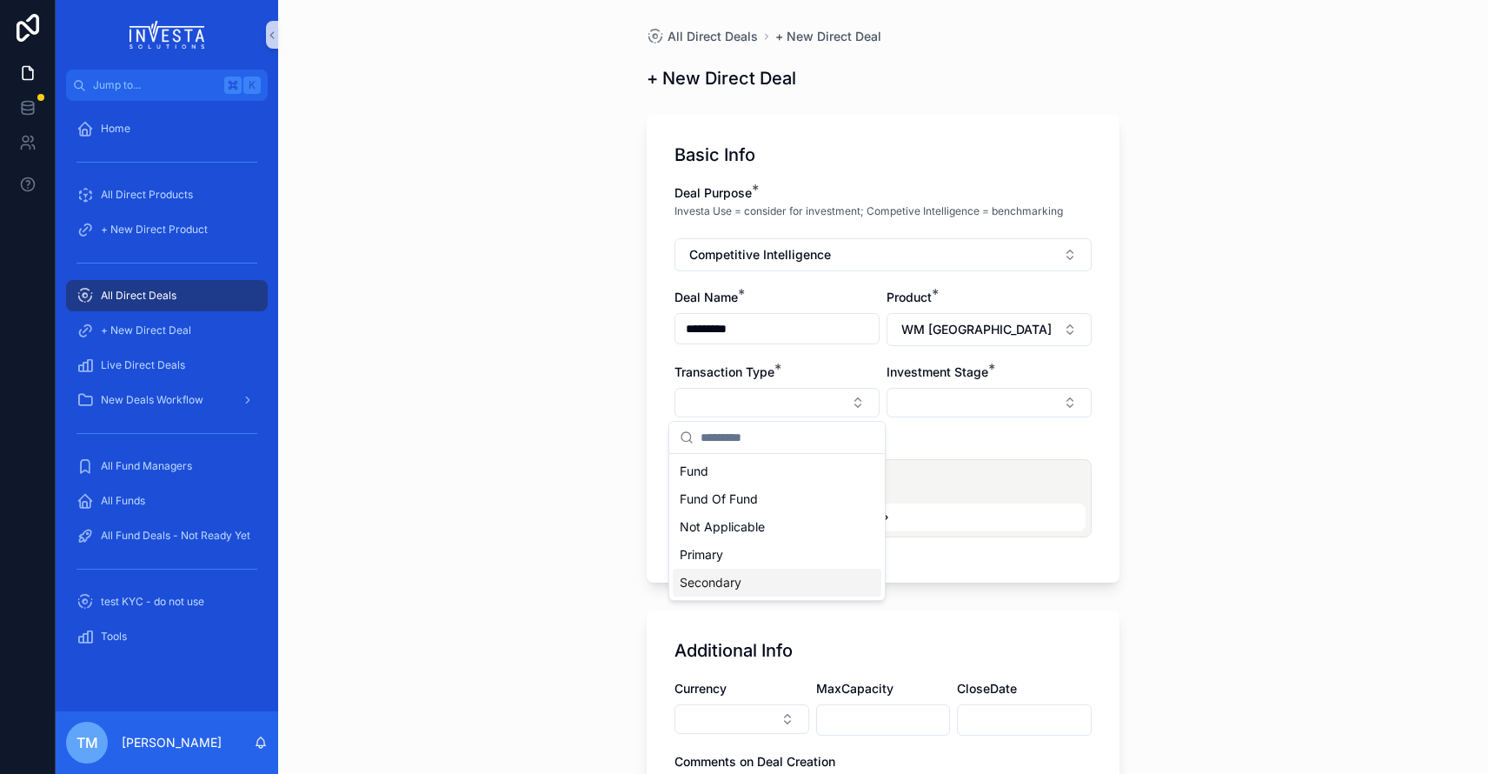
drag, startPoint x: 758, startPoint y: 548, endPoint x: 747, endPoint y: 578, distance: 32.5
click at [747, 578] on div "Fund Fund Of Fund Not Applicable Primary Secondary" at bounding box center [777, 526] width 209 height 139
click at [768, 593] on div "Secondary" at bounding box center [777, 583] width 209 height 28
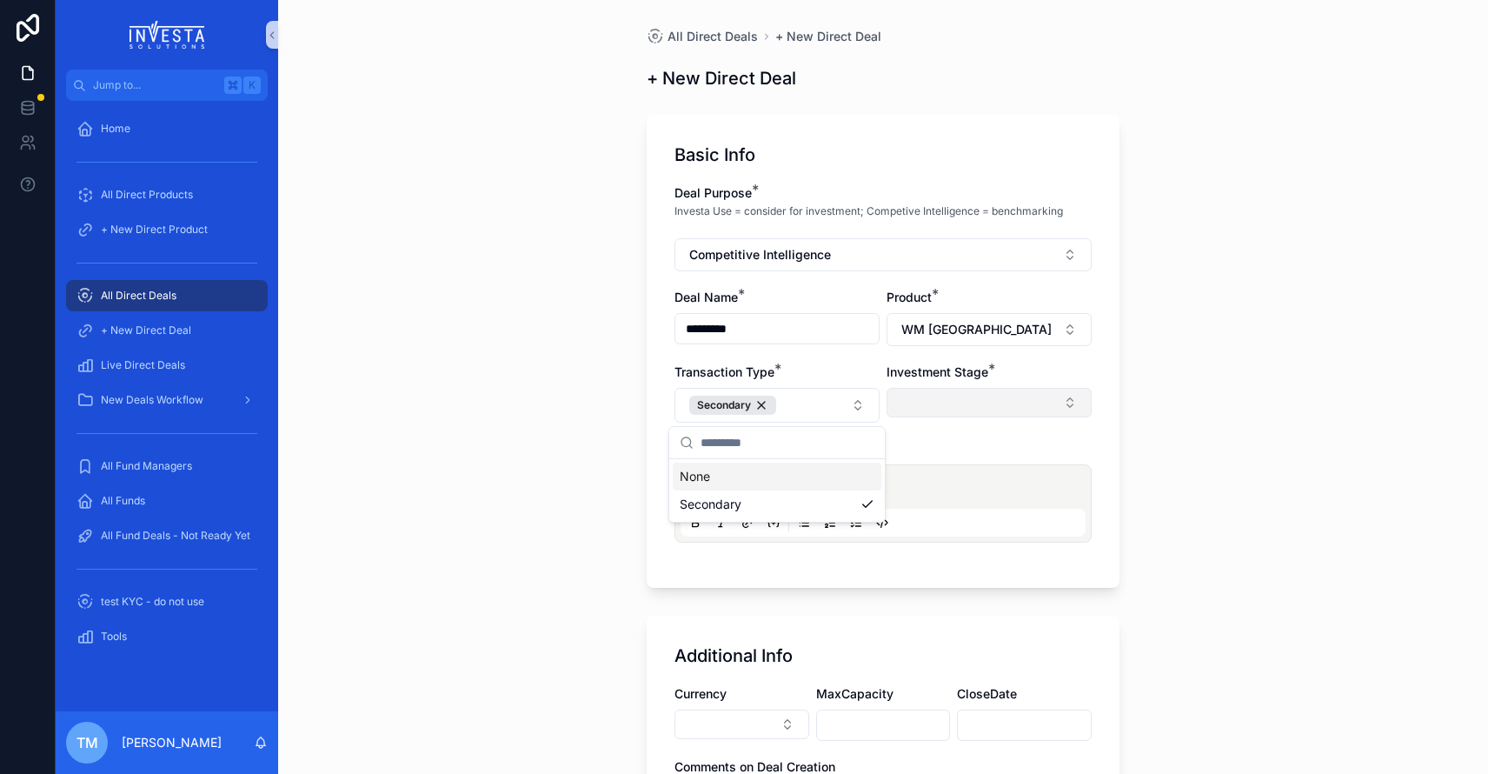
click at [970, 407] on button "Select Button" at bounding box center [989, 403] width 205 height 30
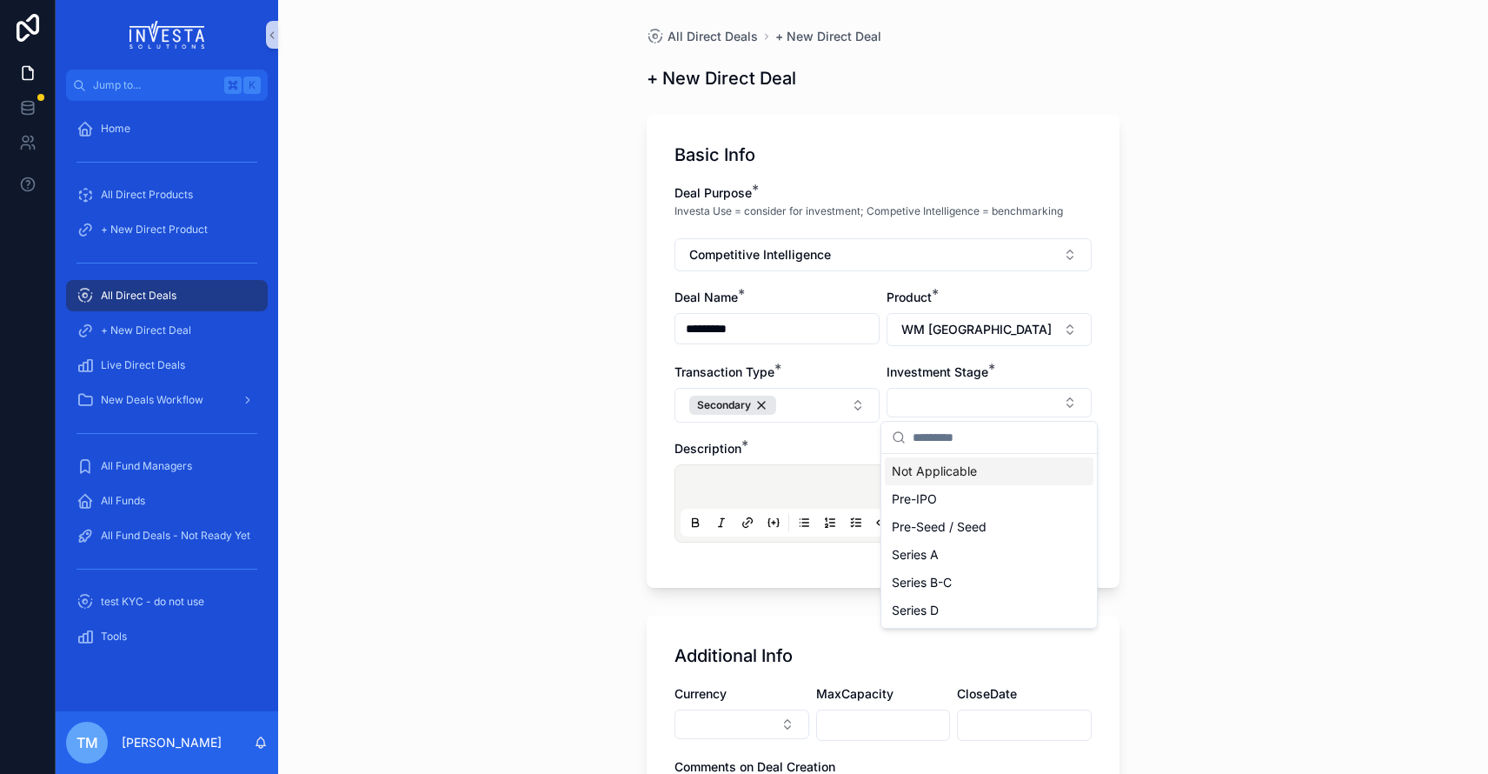
click at [962, 474] on span "Not Applicable" at bounding box center [934, 471] width 85 height 17
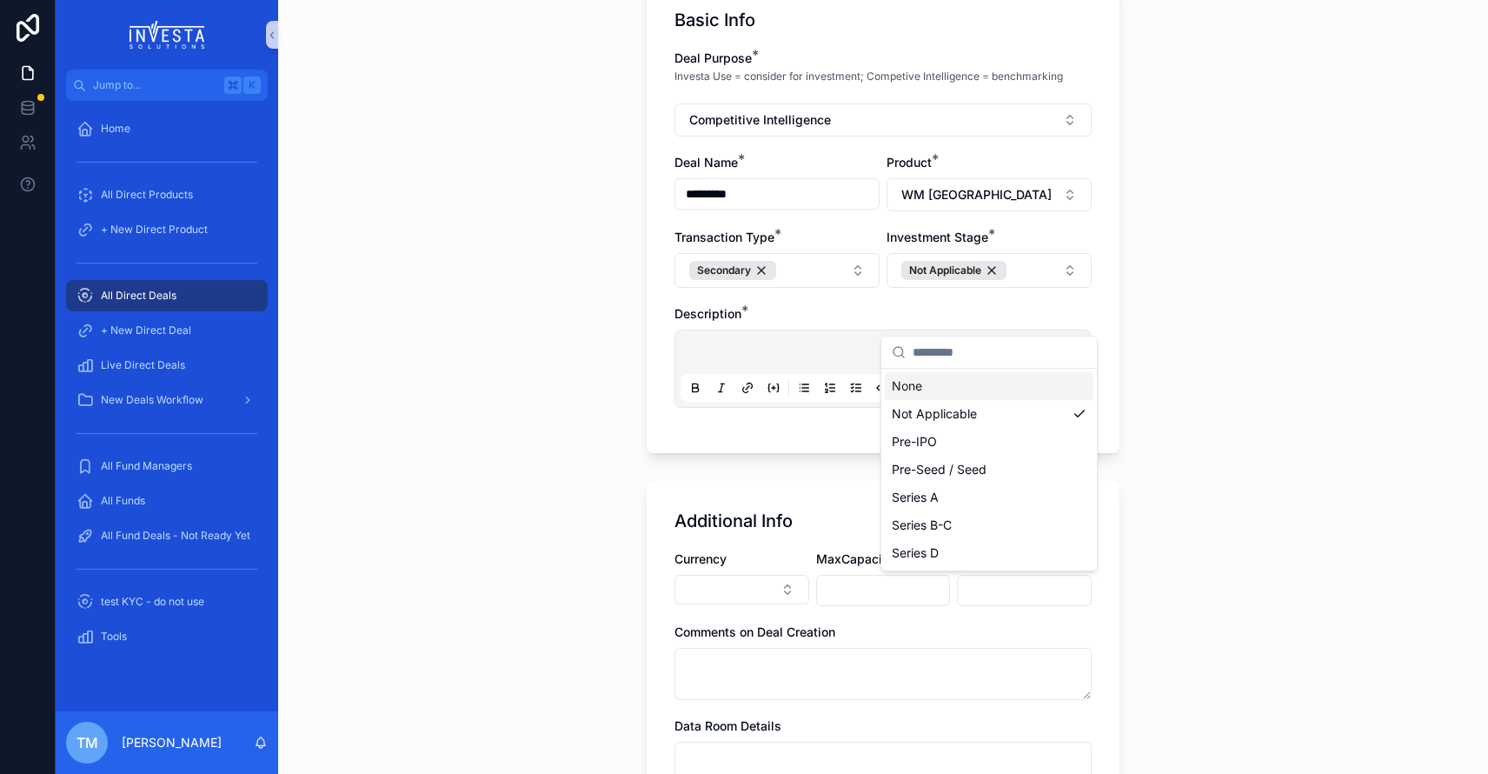
scroll to position [153, 0]
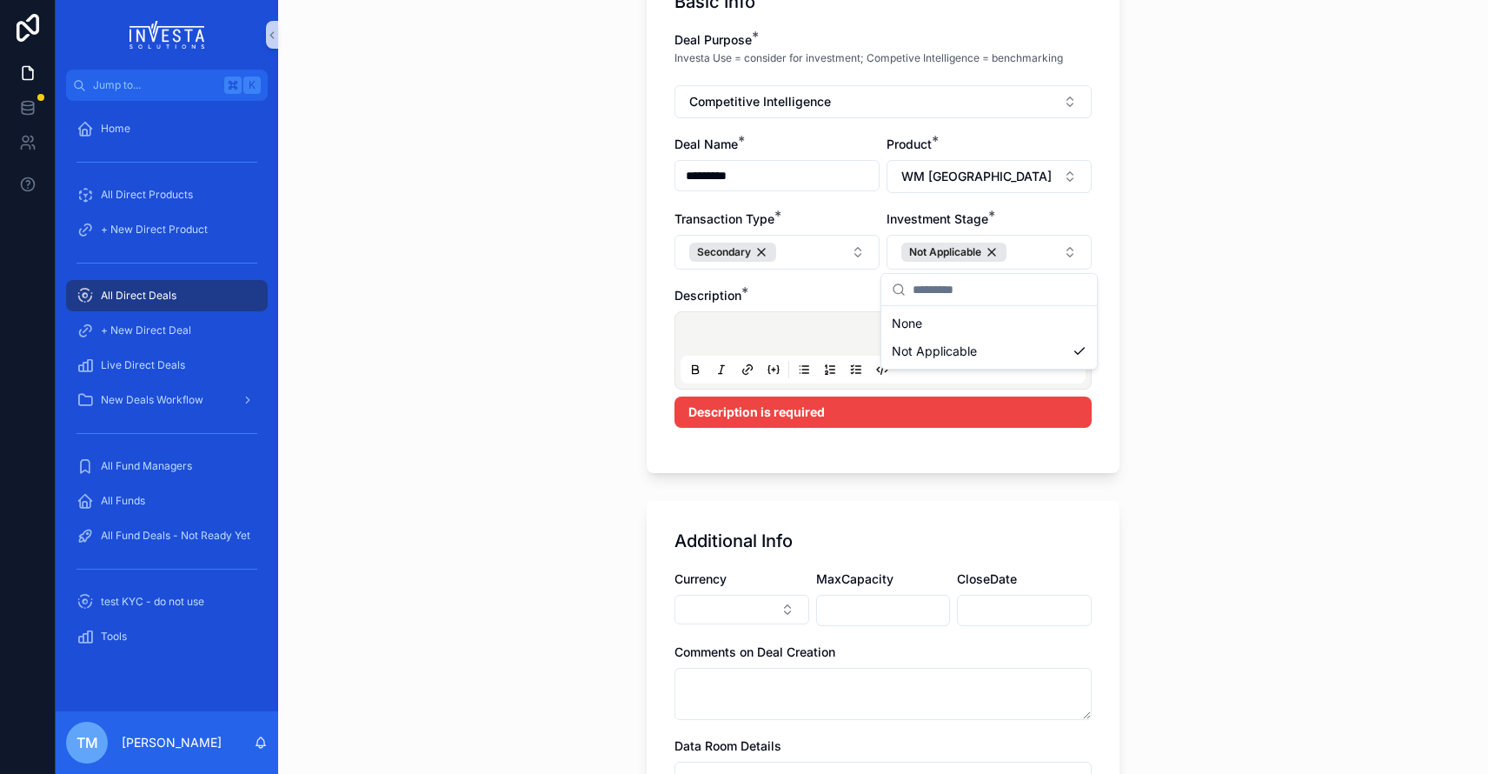
click at [768, 332] on p "scrollable content" at bounding box center [886, 336] width 405 height 17
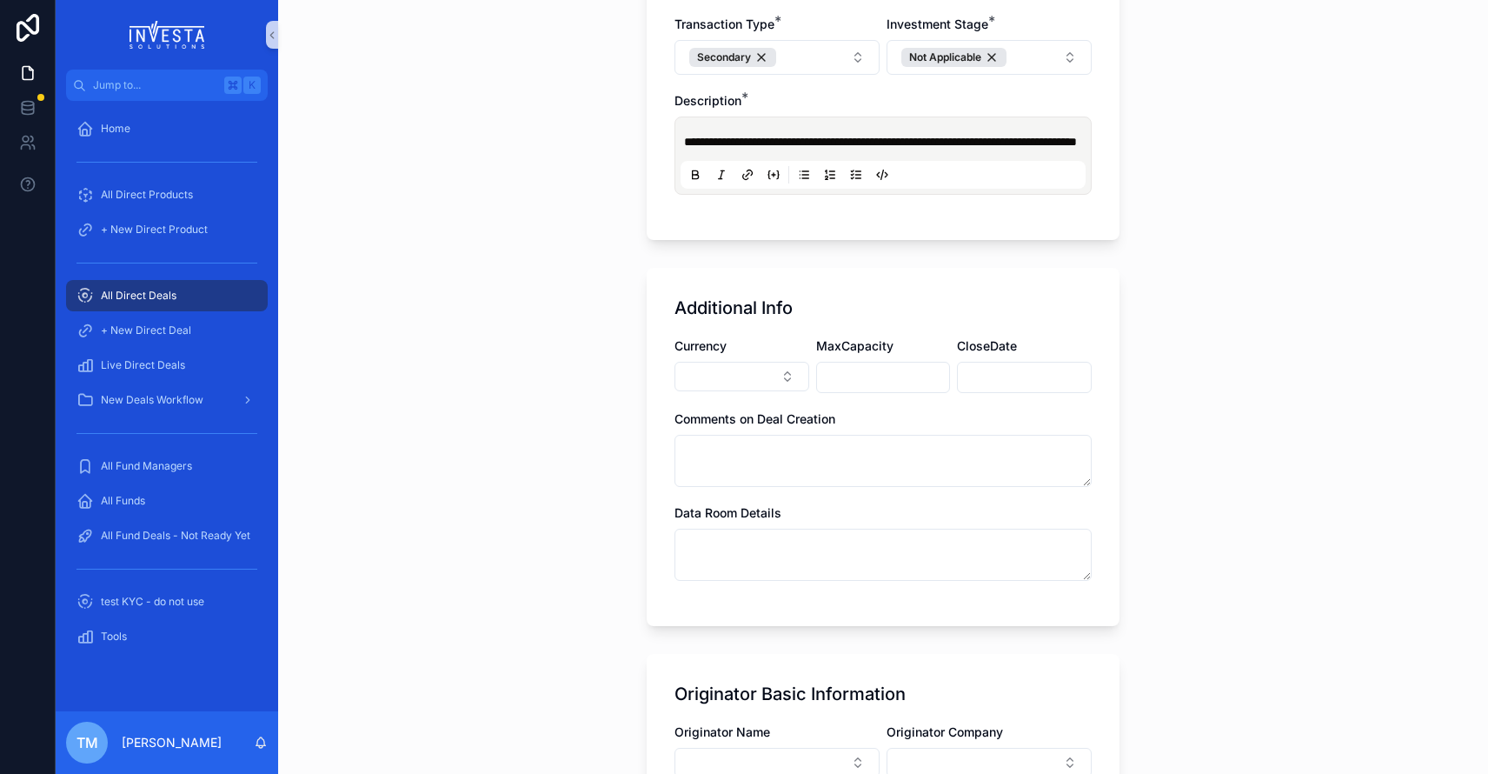
scroll to position [375, 0]
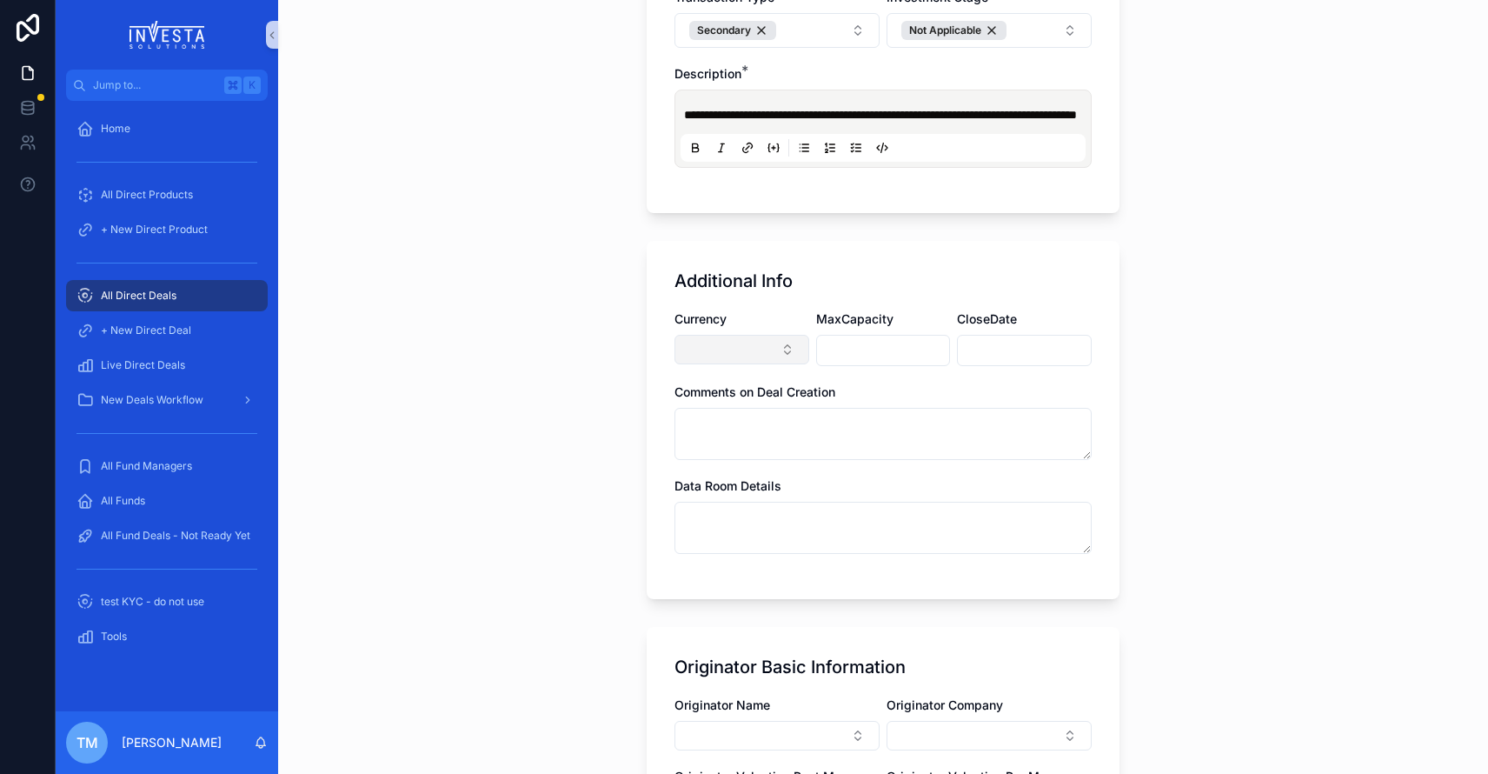
click at [709, 364] on button "Select Button" at bounding box center [742, 350] width 135 height 30
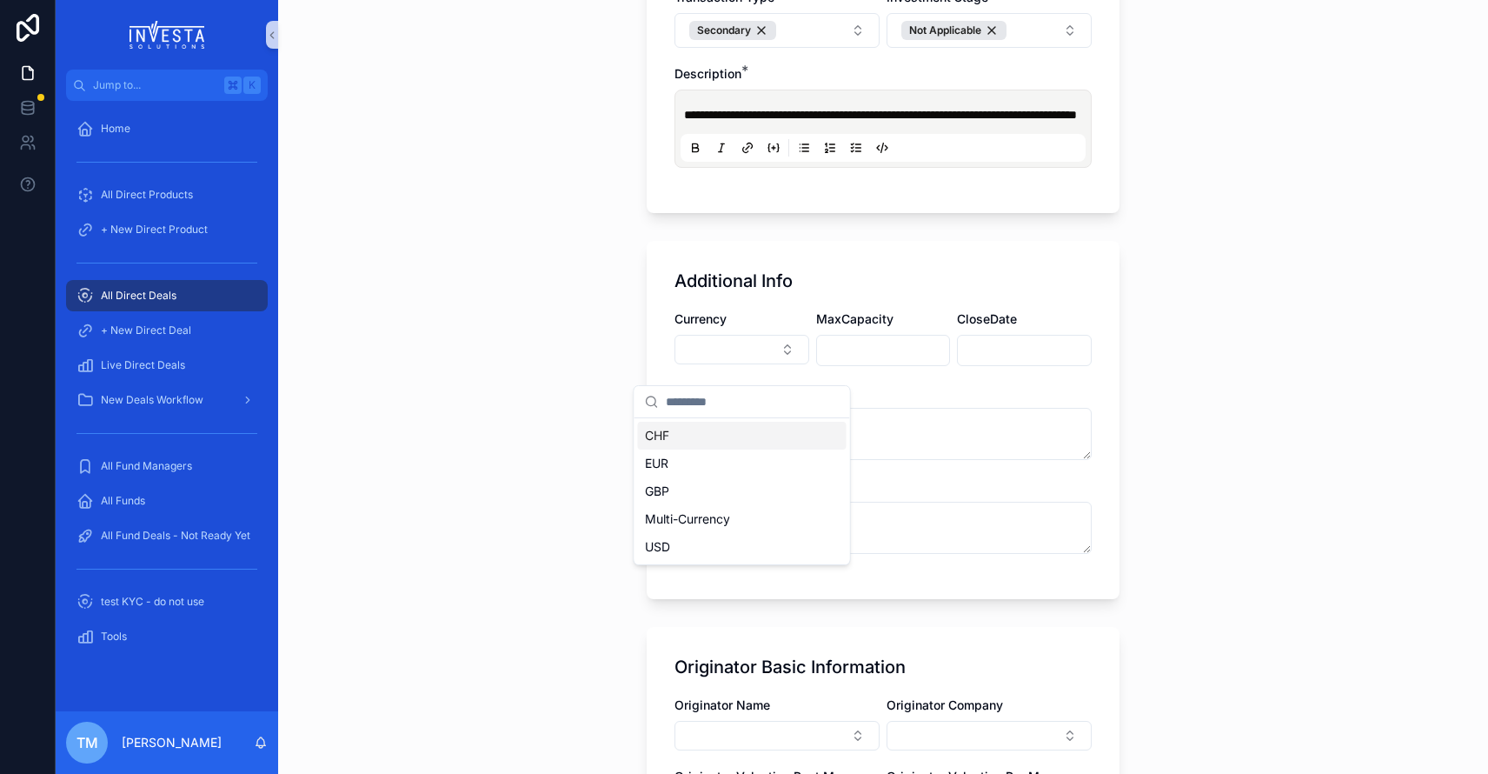
click at [706, 433] on div "CHF" at bounding box center [742, 436] width 209 height 28
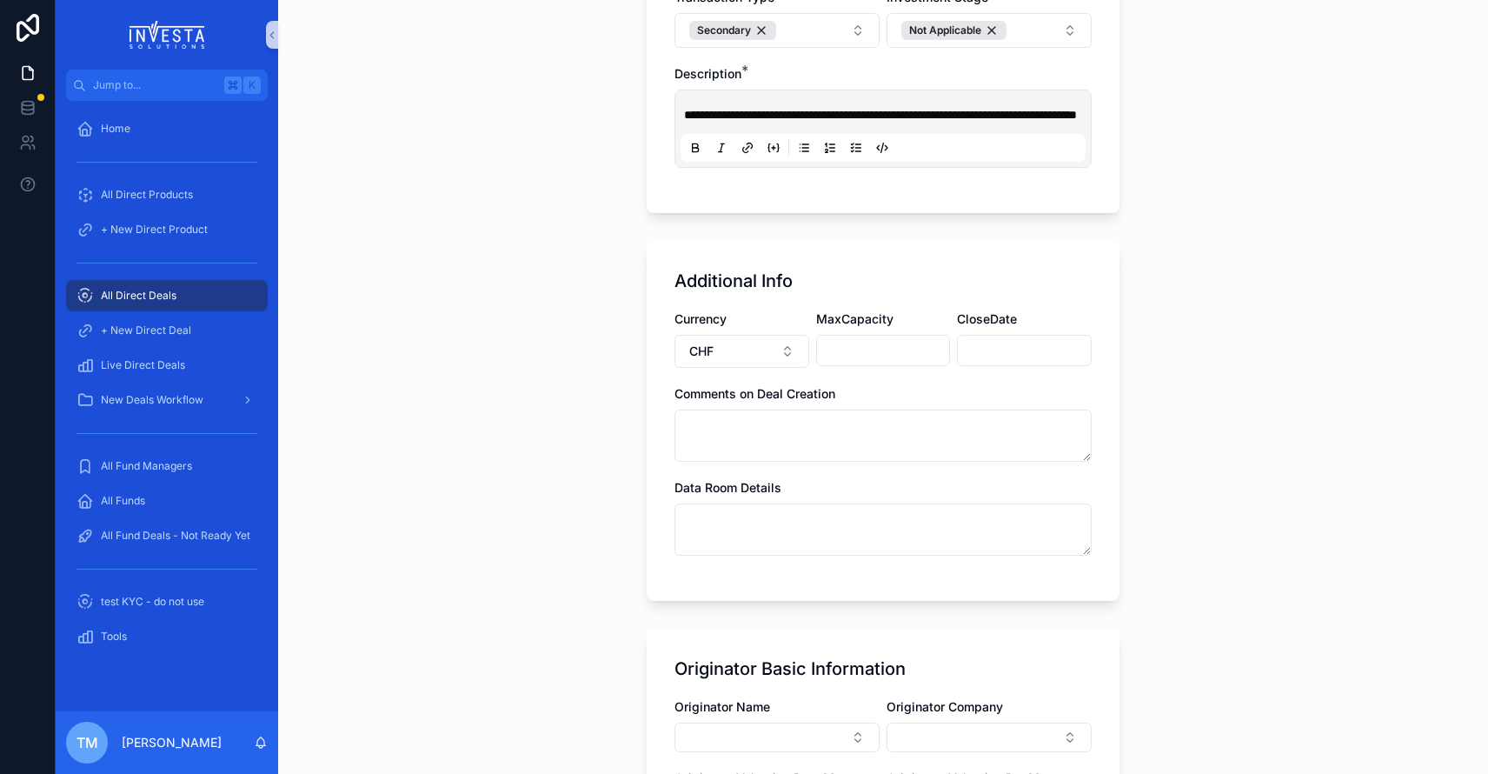
click at [994, 363] on input "scrollable content" at bounding box center [1024, 350] width 133 height 24
click at [1114, 412] on button "scrollable content" at bounding box center [1118, 410] width 31 height 31
click at [933, 507] on button "1" at bounding box center [931, 511] width 31 height 31
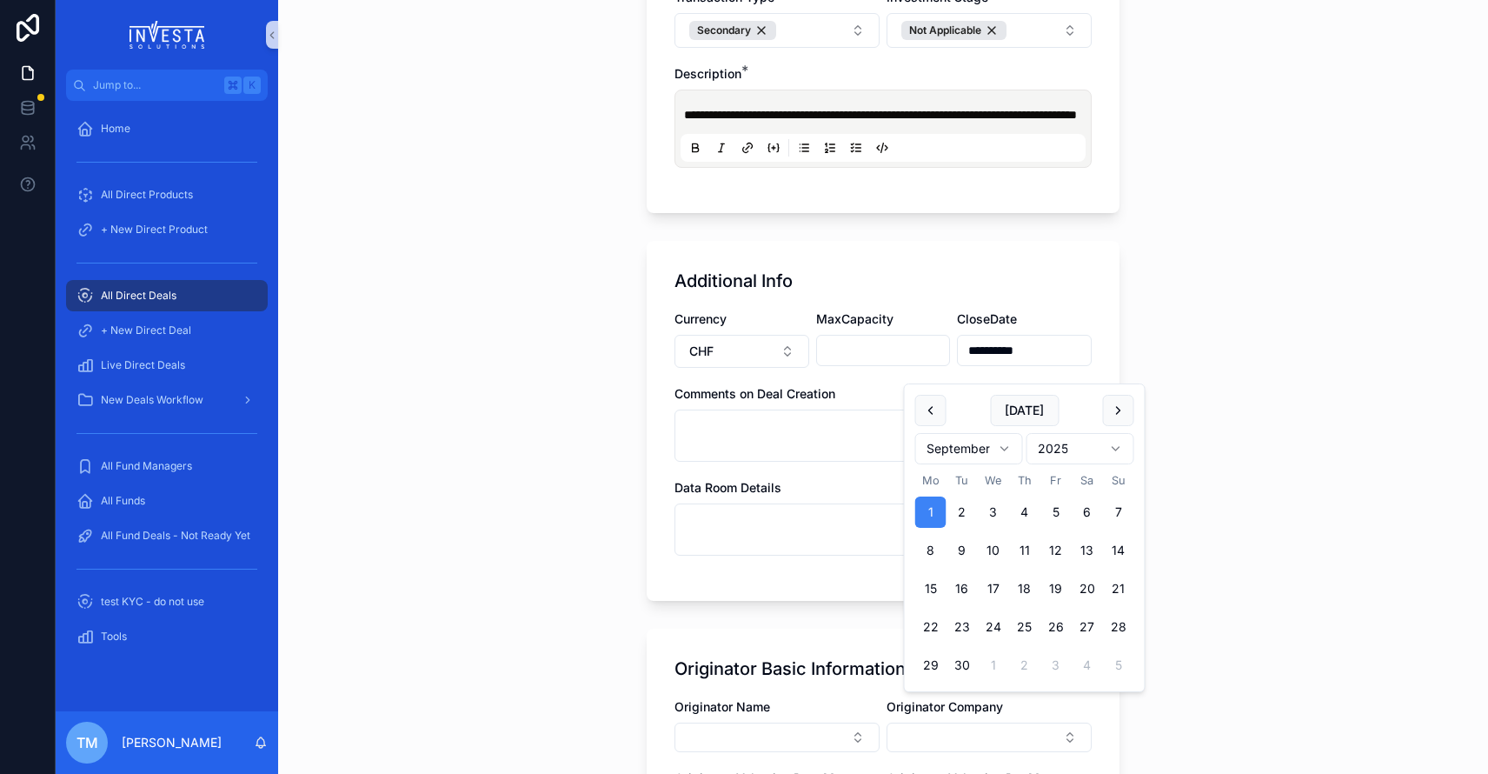
type input "**********"
click at [725, 462] on textarea "scrollable content" at bounding box center [883, 436] width 417 height 52
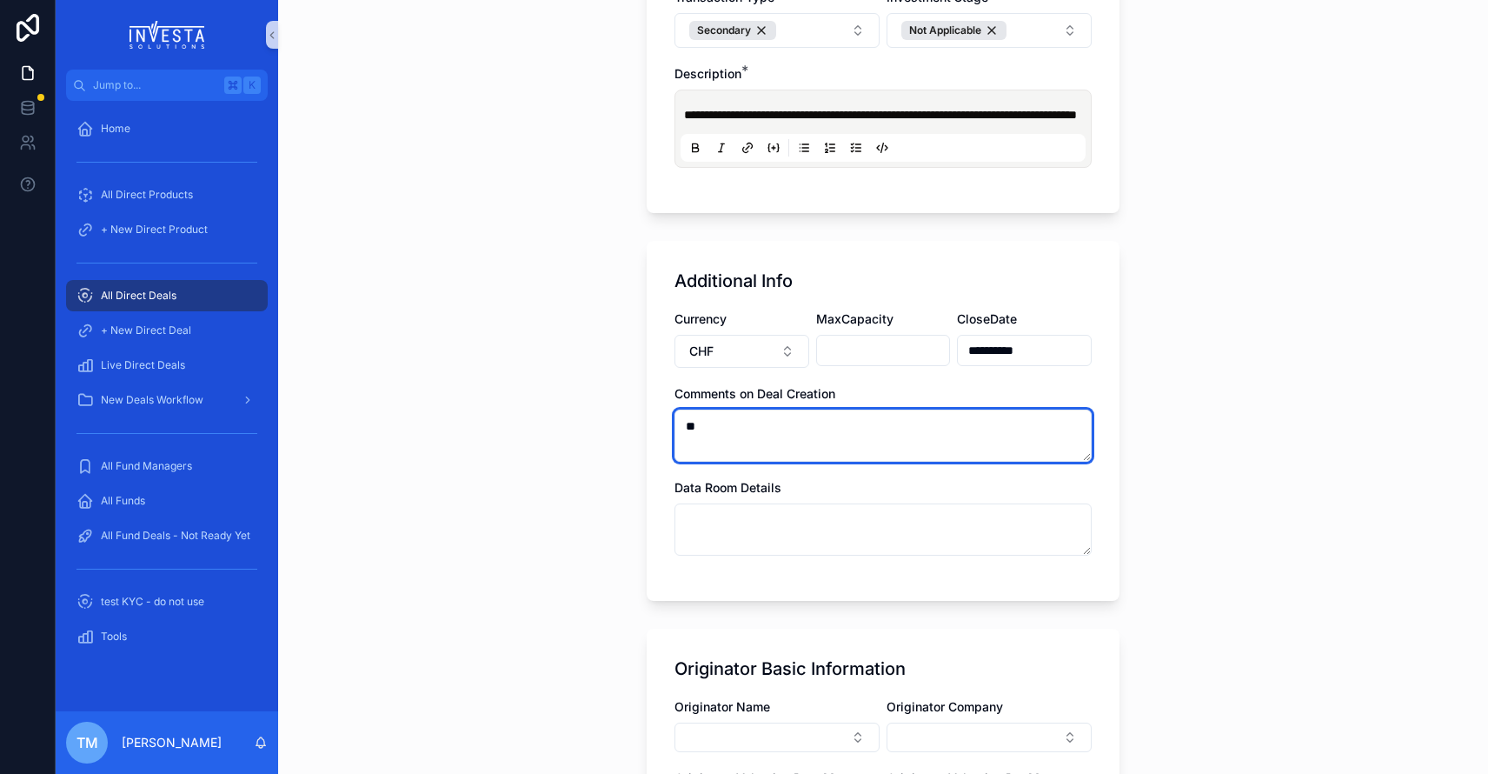
type textarea "*"
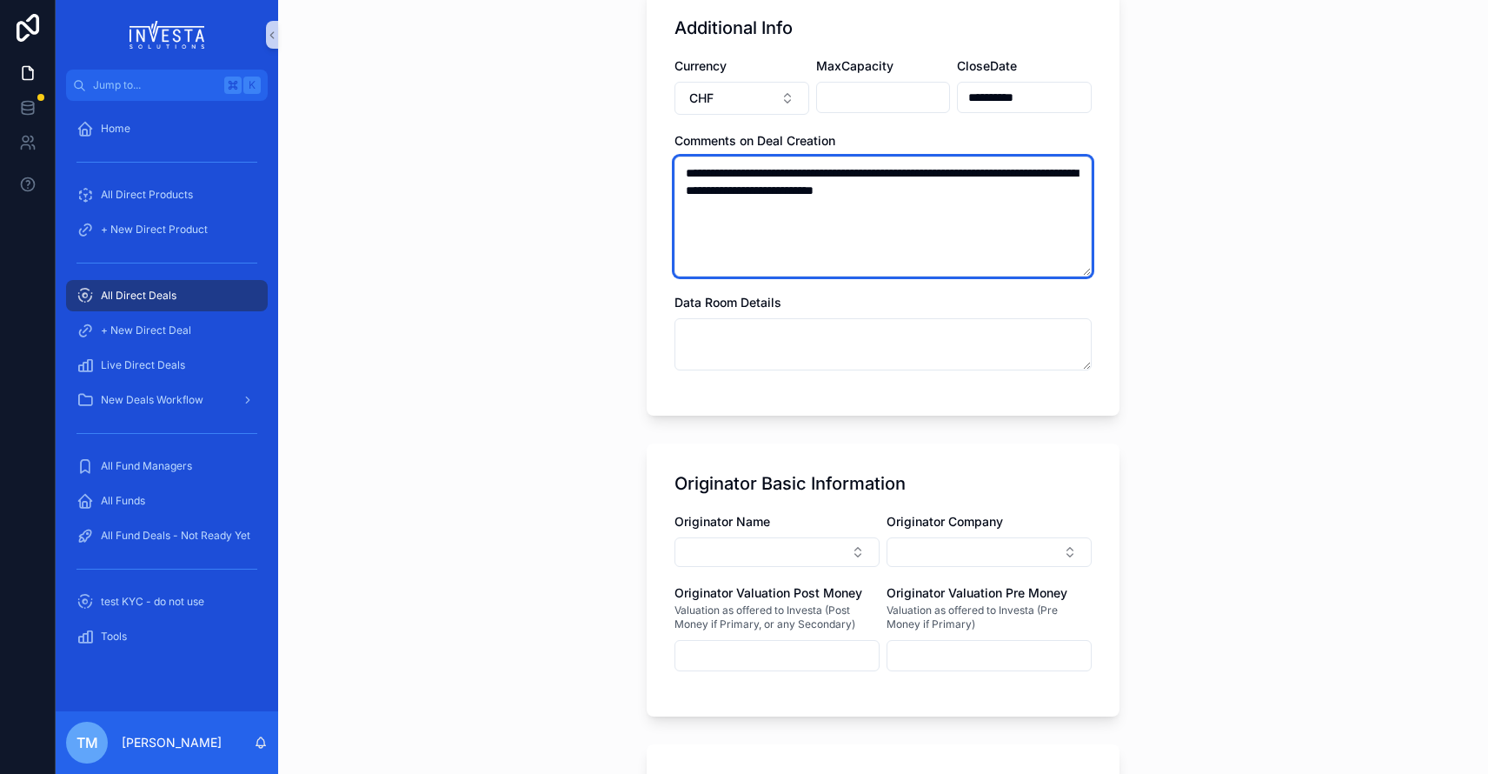
scroll to position [630, 0]
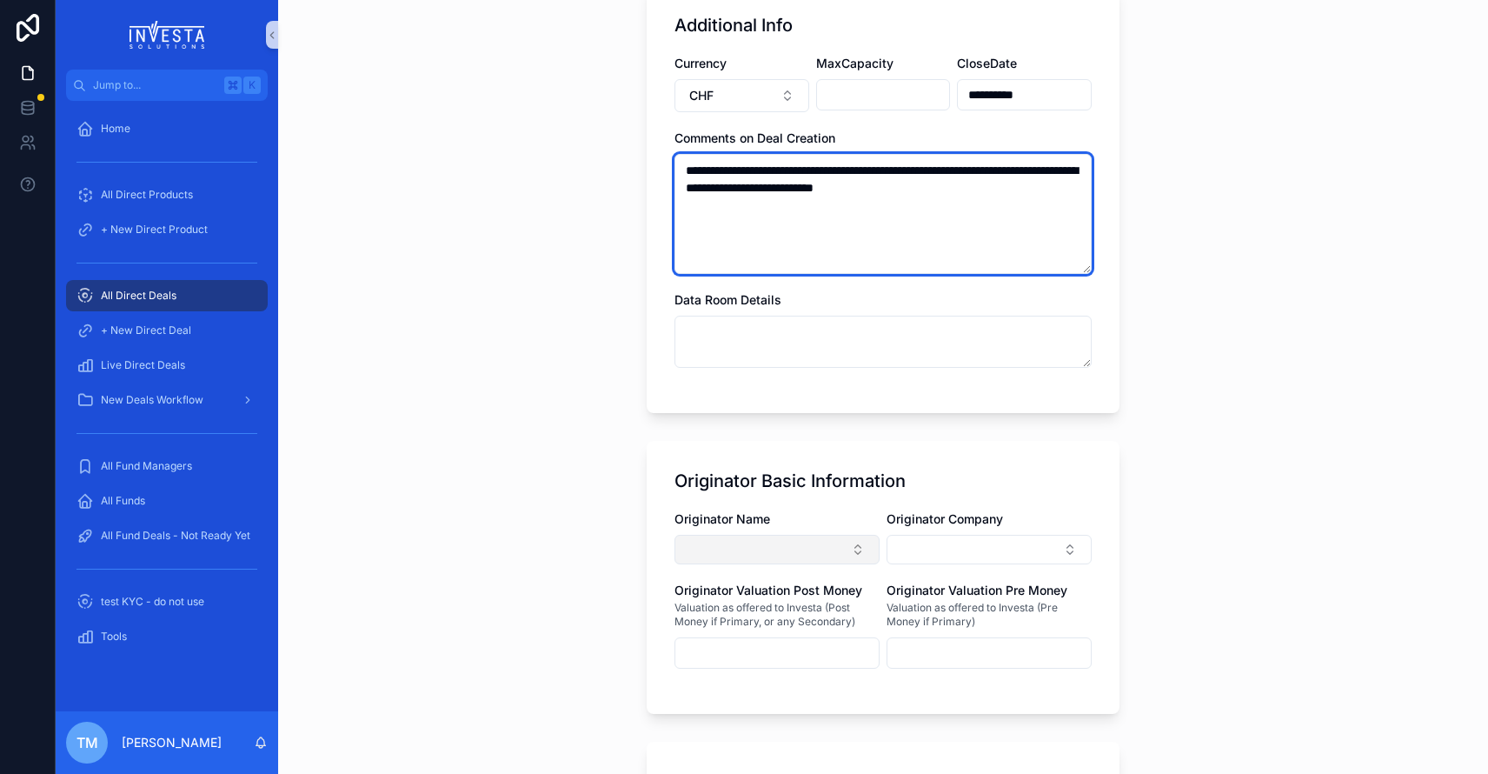
type textarea "**********"
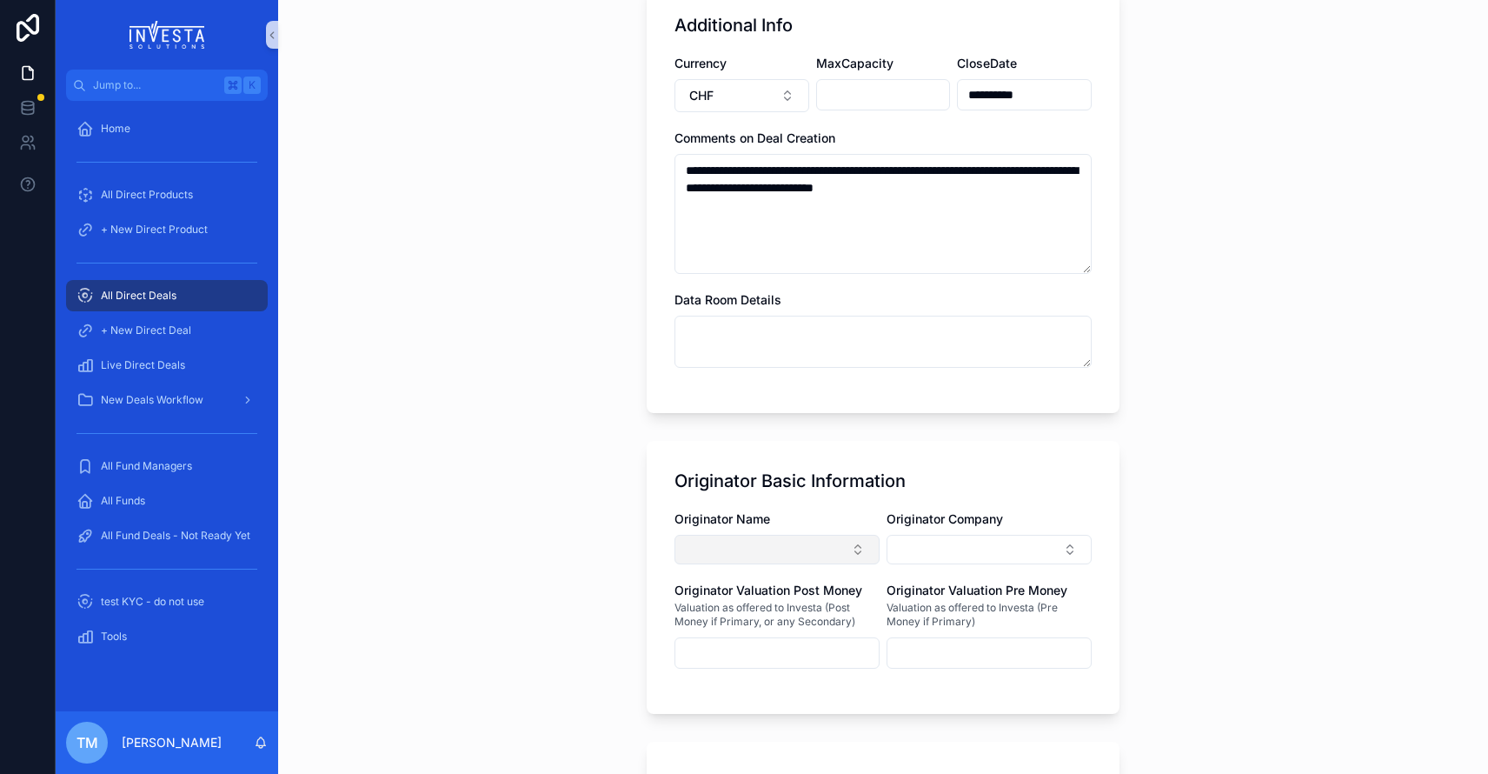
click at [728, 564] on button "Select Button" at bounding box center [777, 550] width 205 height 30
type input "**********"
click at [770, 633] on span "[PERSON_NAME] | C001240" at bounding box center [762, 635] width 164 height 17
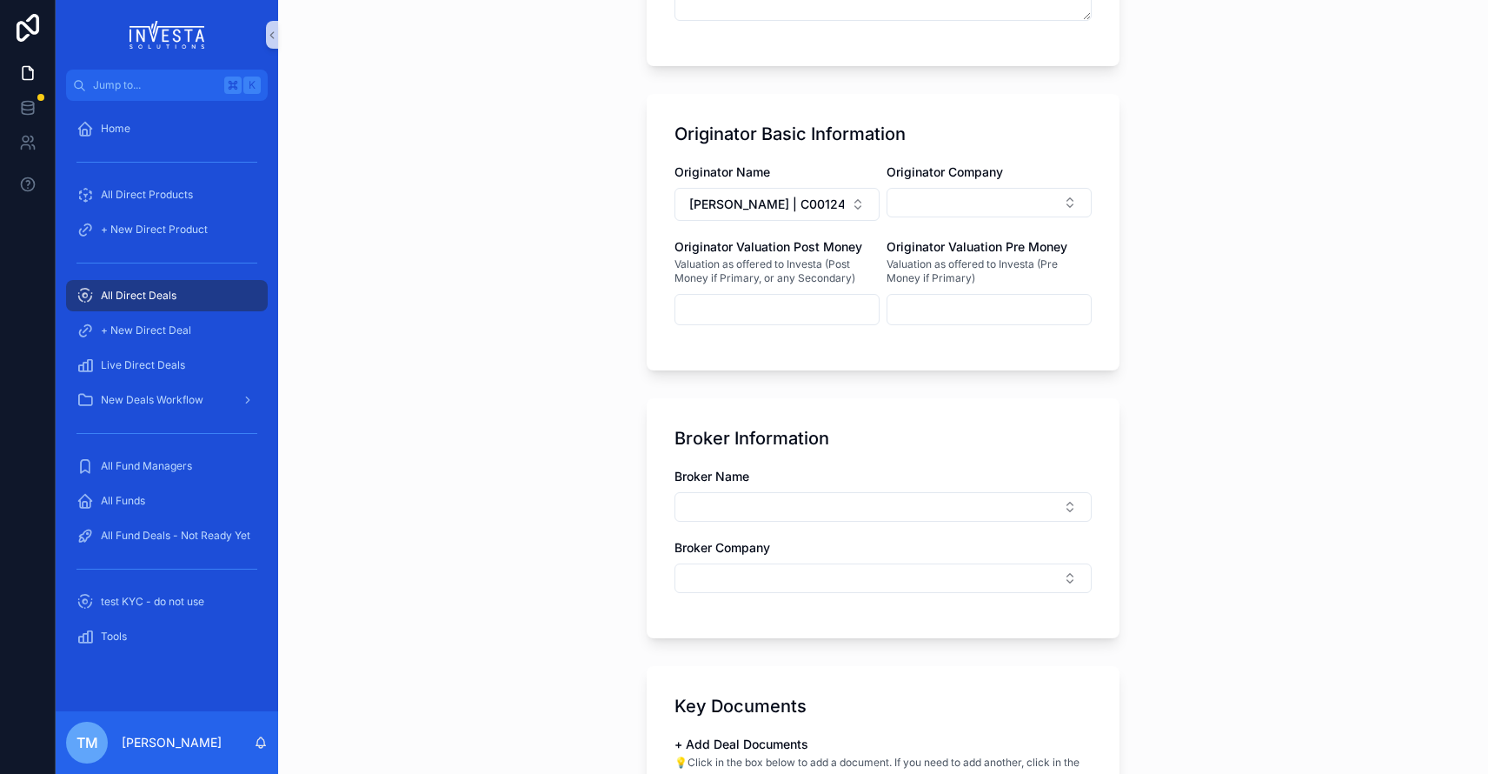
scroll to position [970, 0]
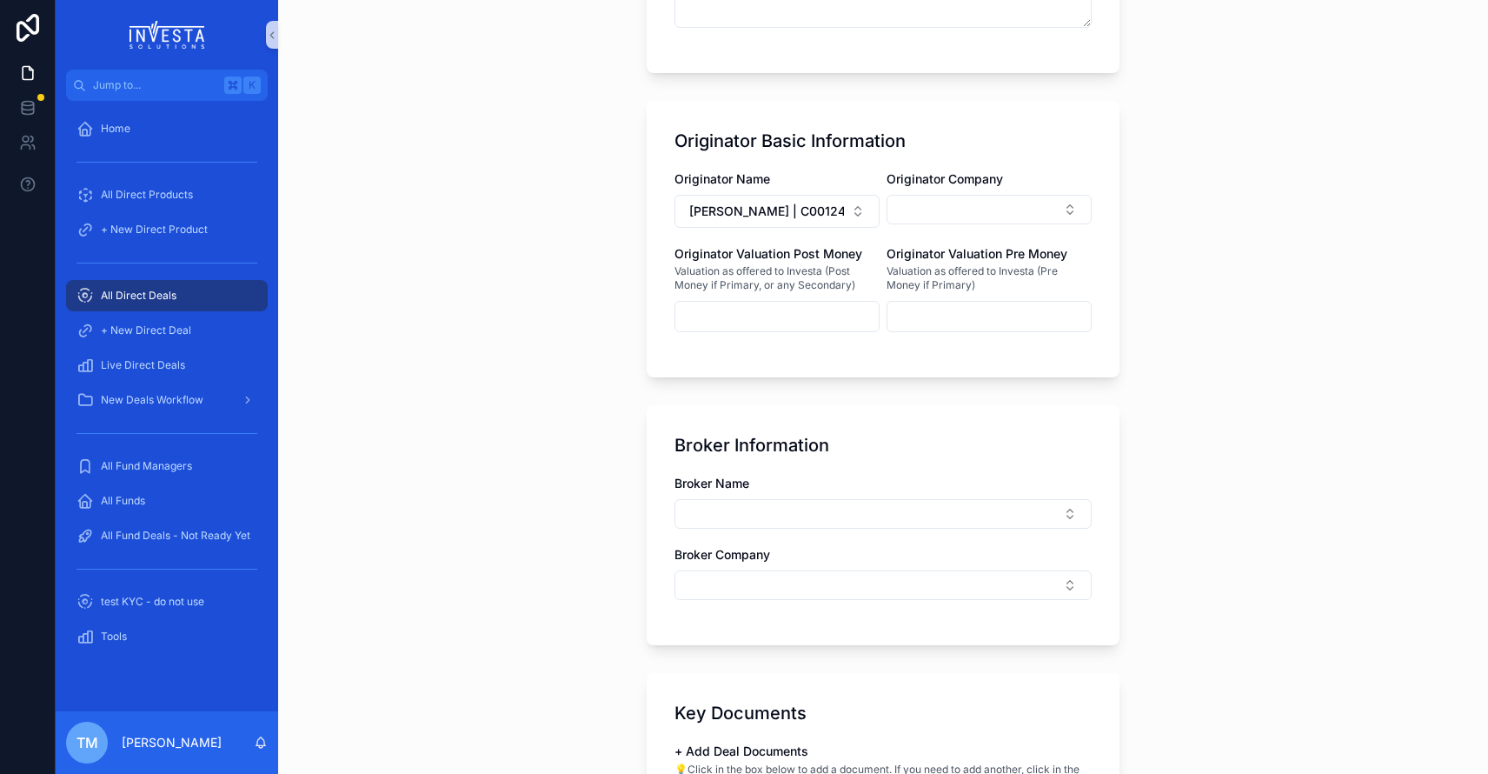
click at [814, 329] on input "scrollable content" at bounding box center [777, 316] width 203 height 24
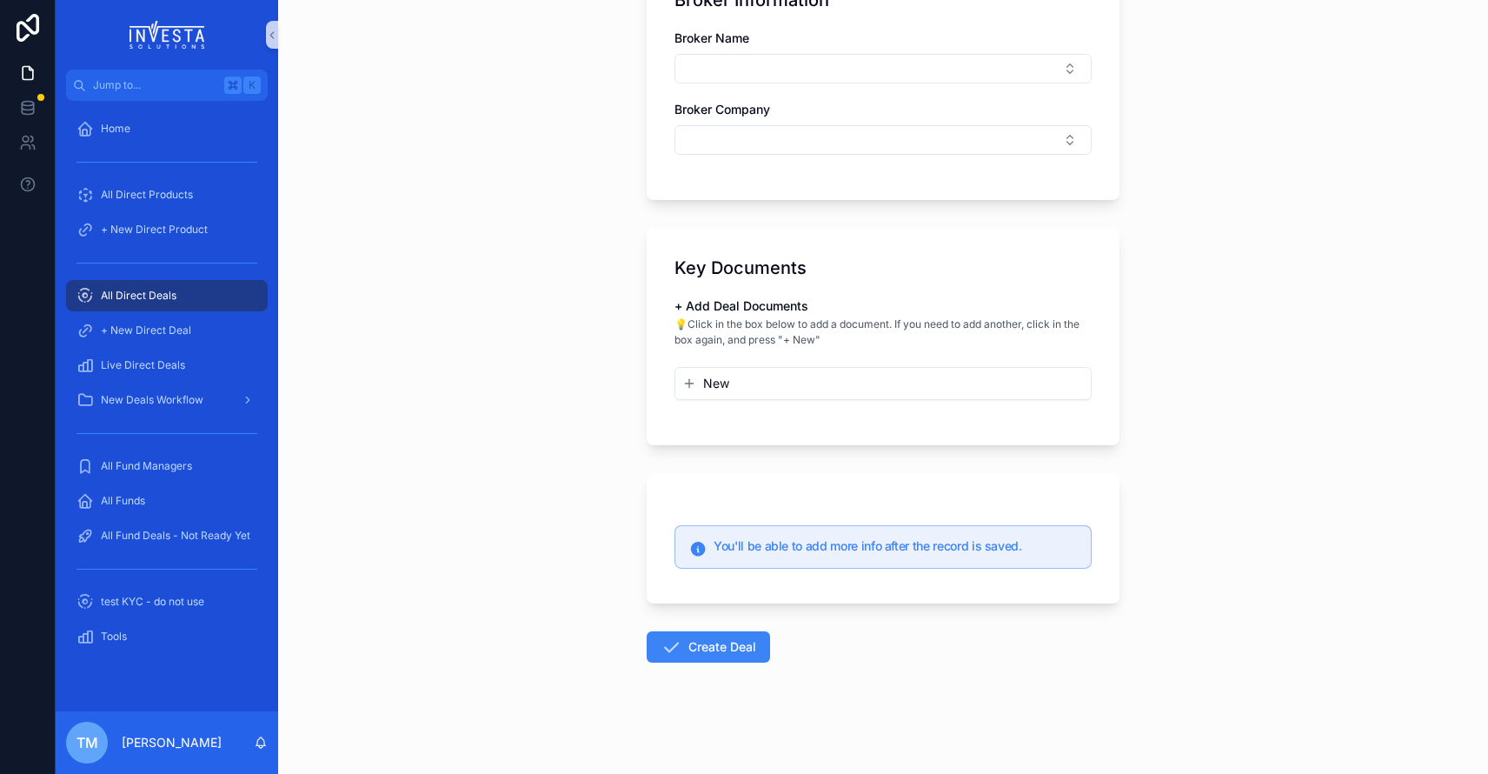
scroll to position [1433, 0]
type input "*******"
click at [716, 654] on button "Create Deal" at bounding box center [708, 646] width 123 height 31
